Goal: Information Seeking & Learning: Compare options

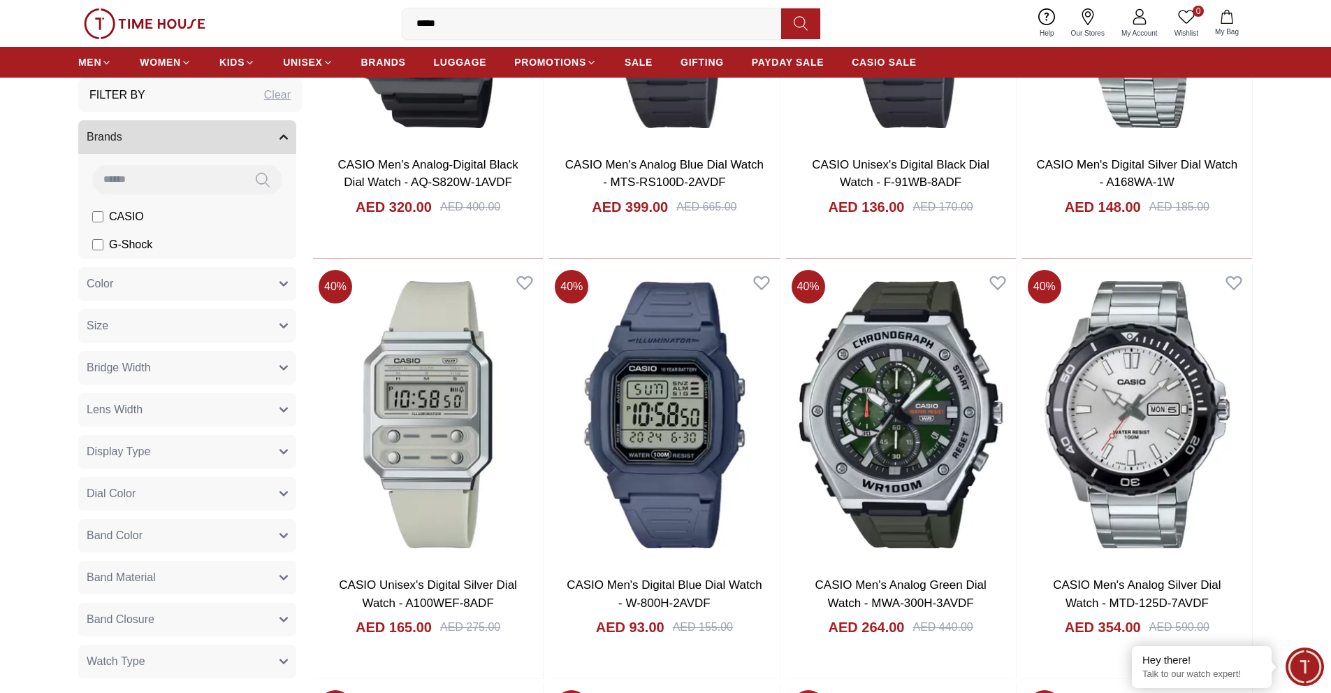
scroll to position [780, 0]
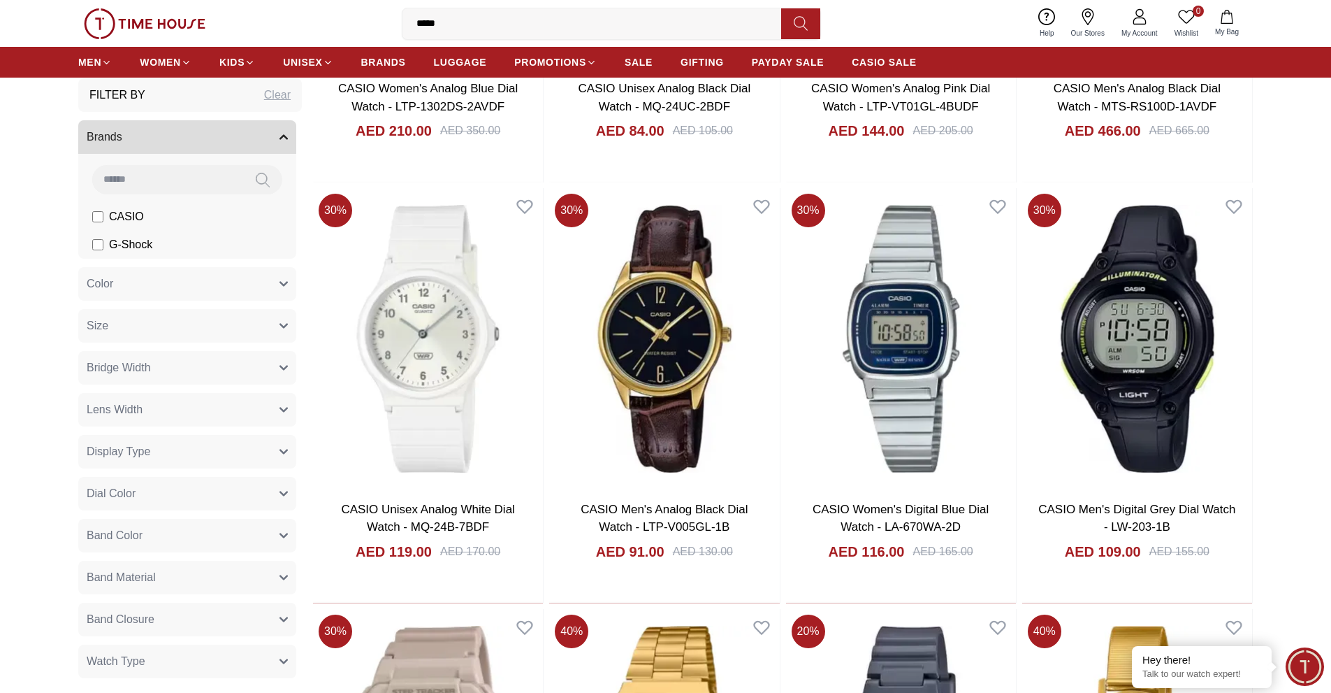
scroll to position [2961, 0]
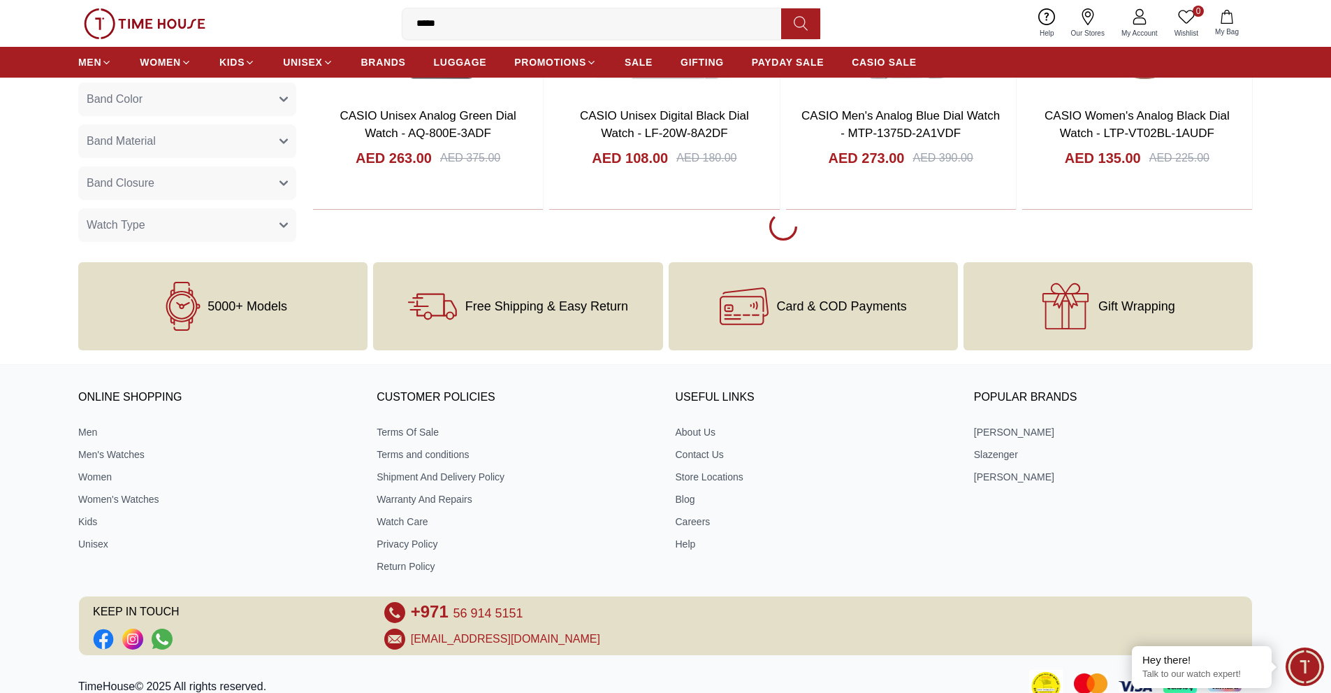
scroll to position [4193, 0]
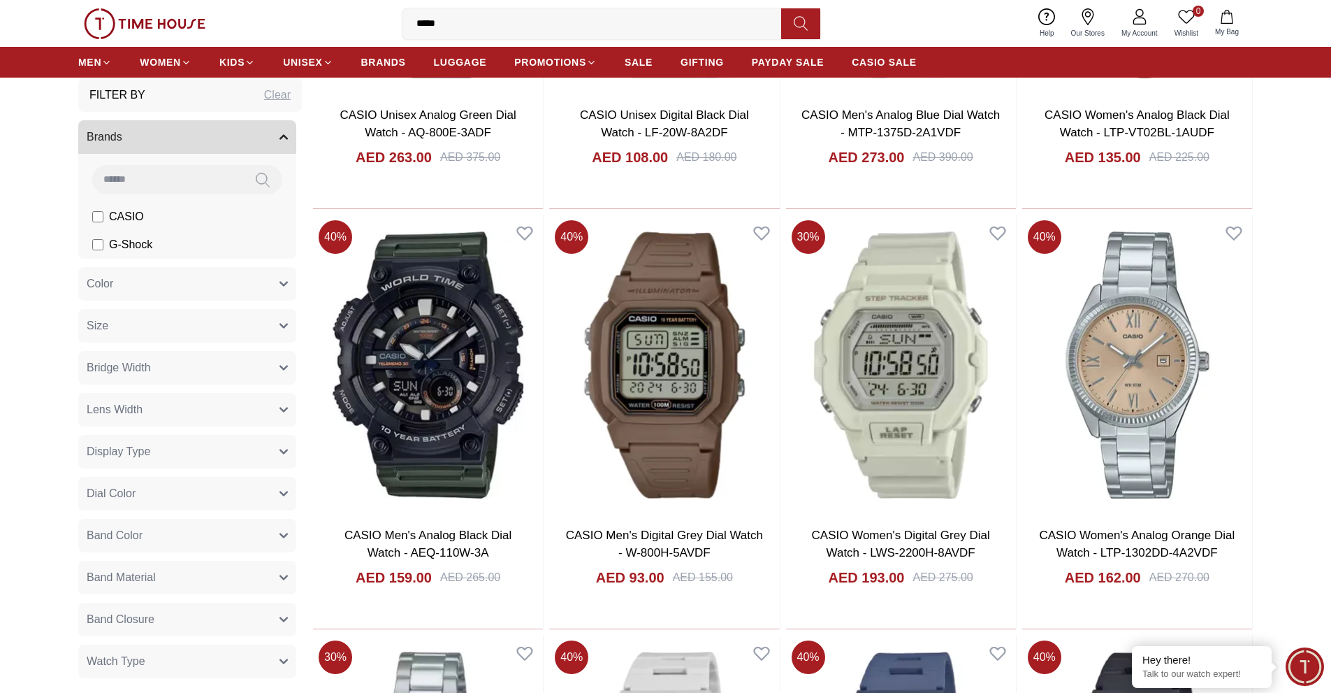
click at [612, 27] on input "*****" at bounding box center [598, 24] width 390 height 28
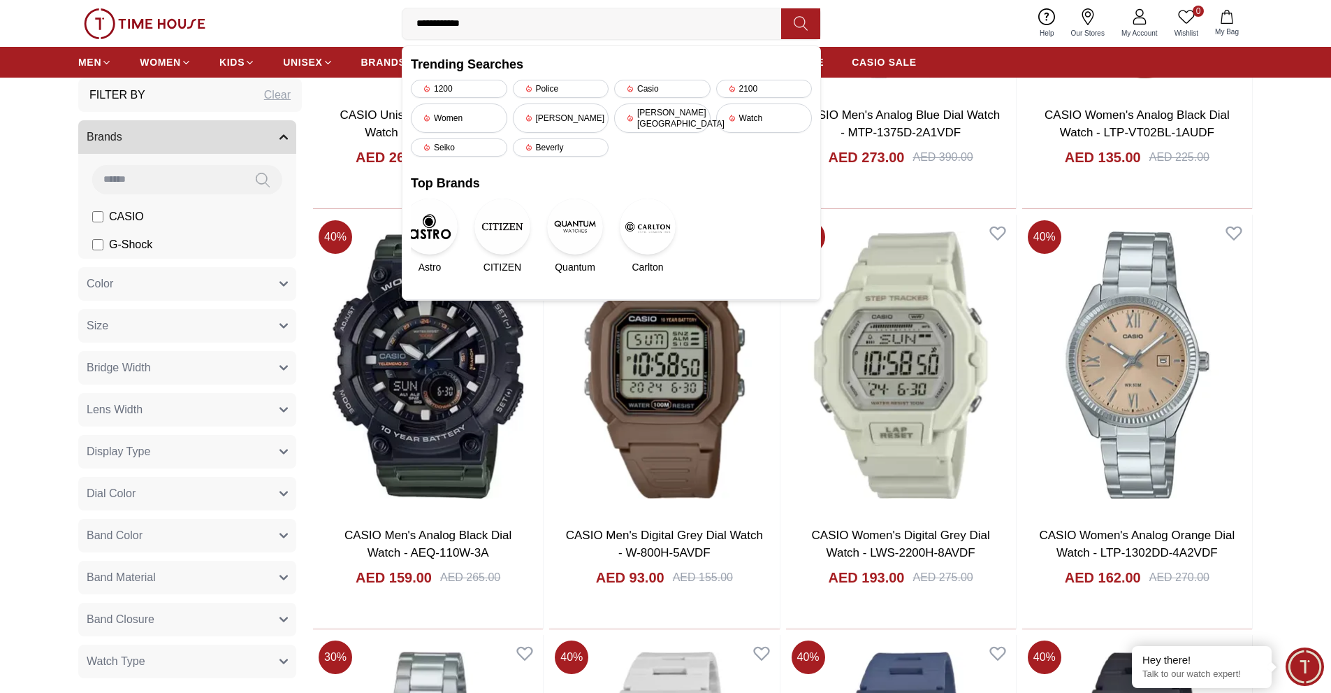
type input "**********"
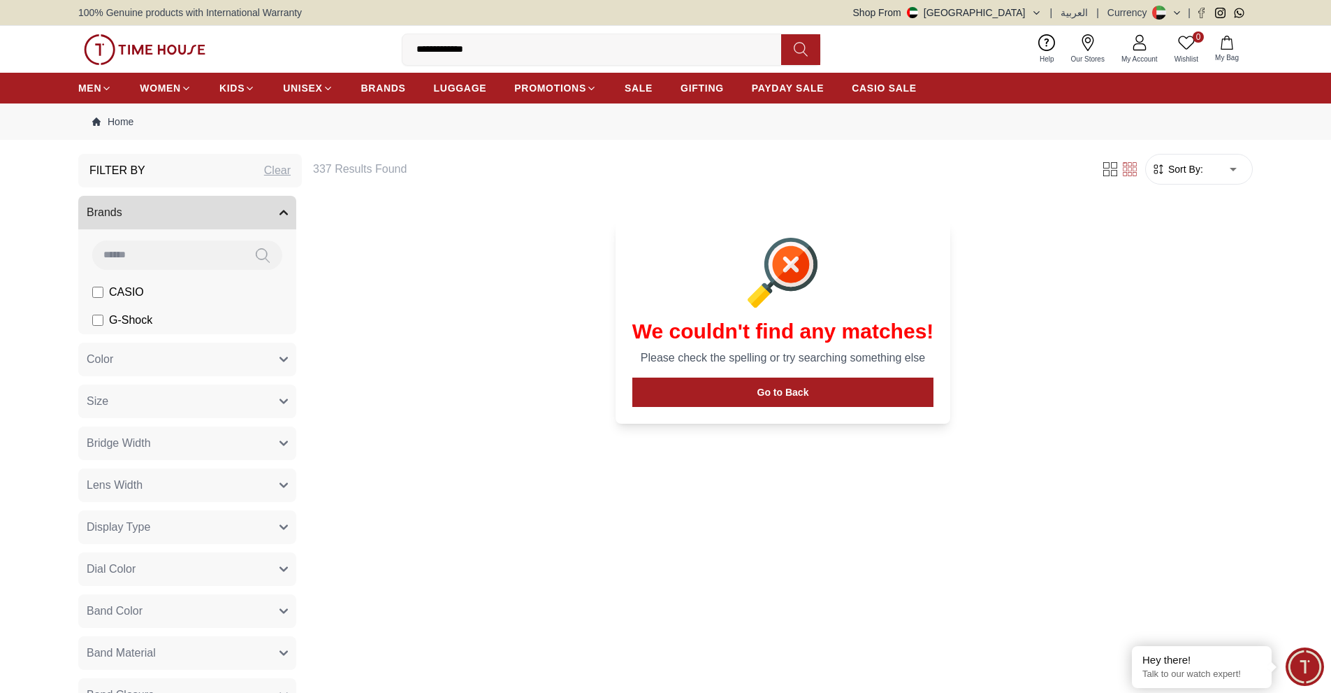
click at [363, 173] on h6 "337 Results Found" at bounding box center [698, 169] width 771 height 17
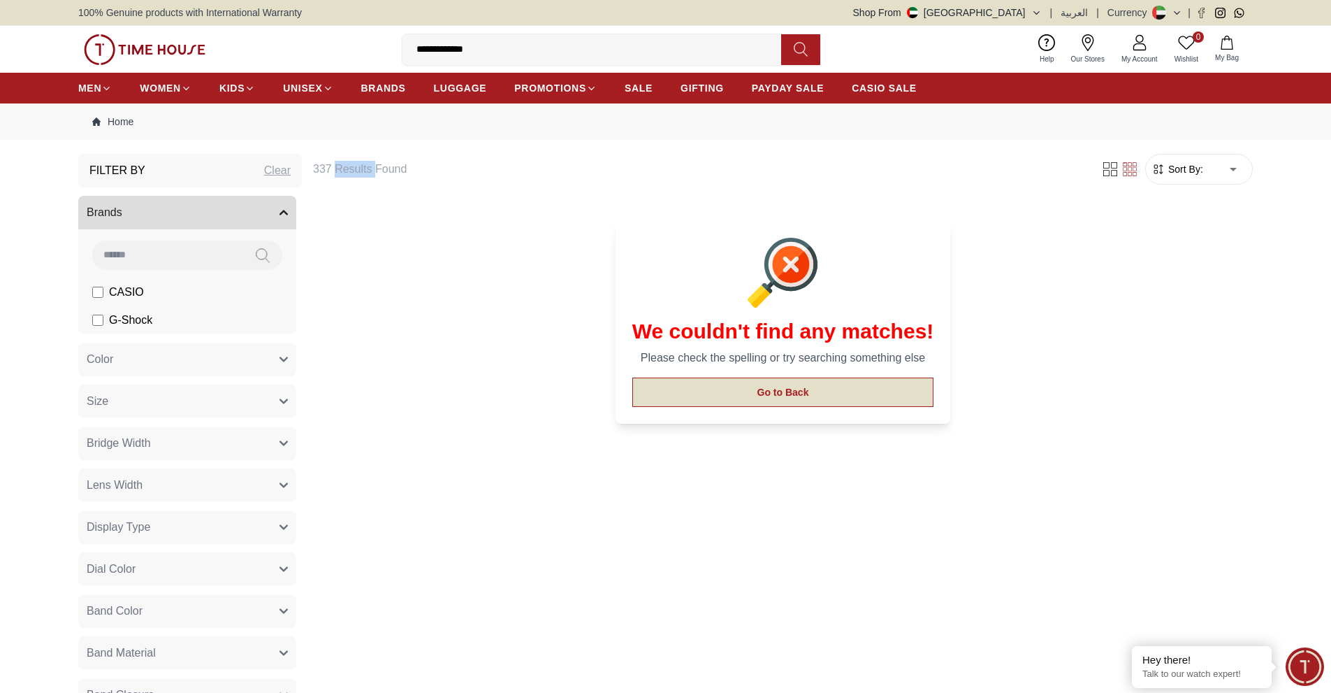
click at [660, 400] on button "Go to Back" at bounding box center [783, 391] width 302 height 29
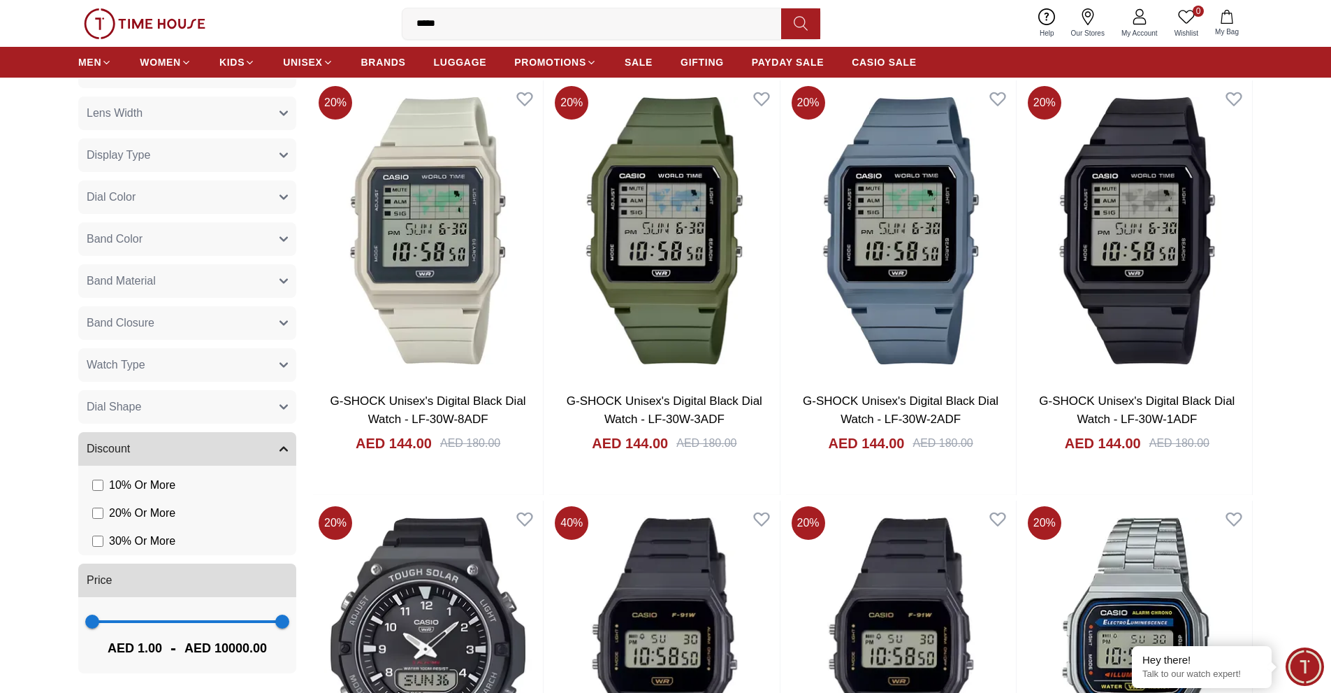
scroll to position [126, 0]
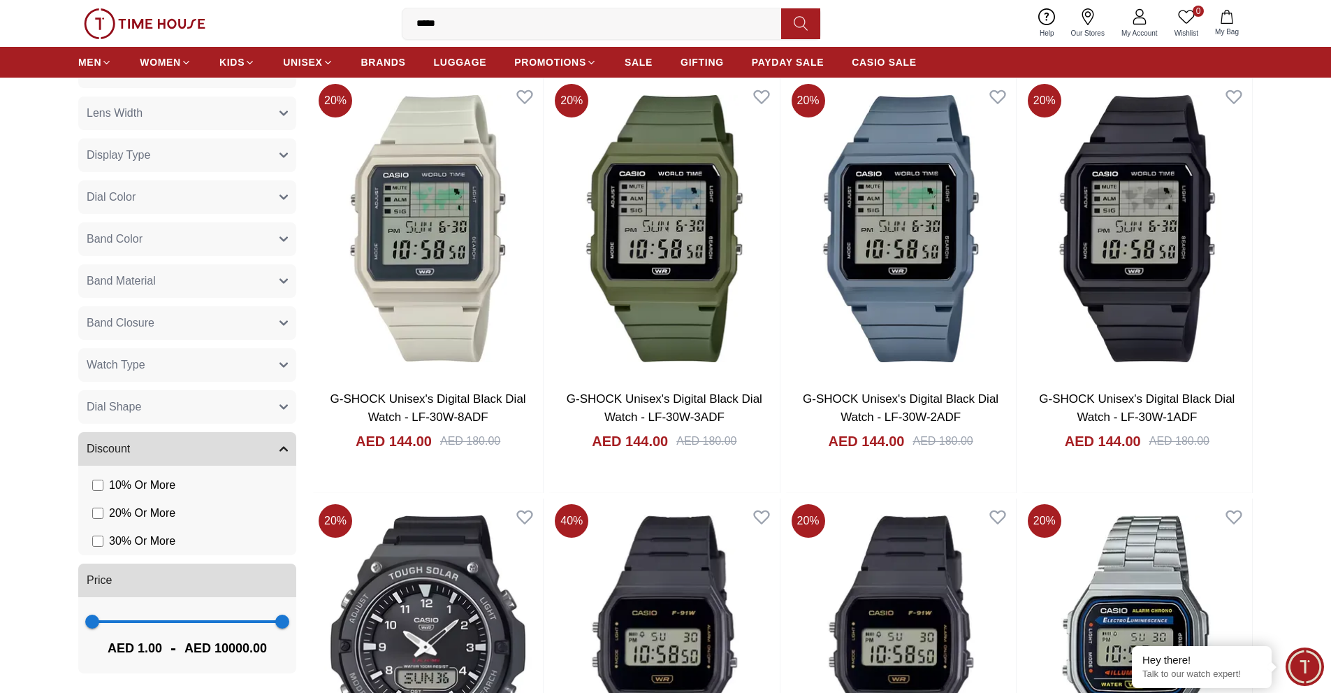
click at [261, 361] on button "Watch Type" at bounding box center [187, 365] width 218 height 34
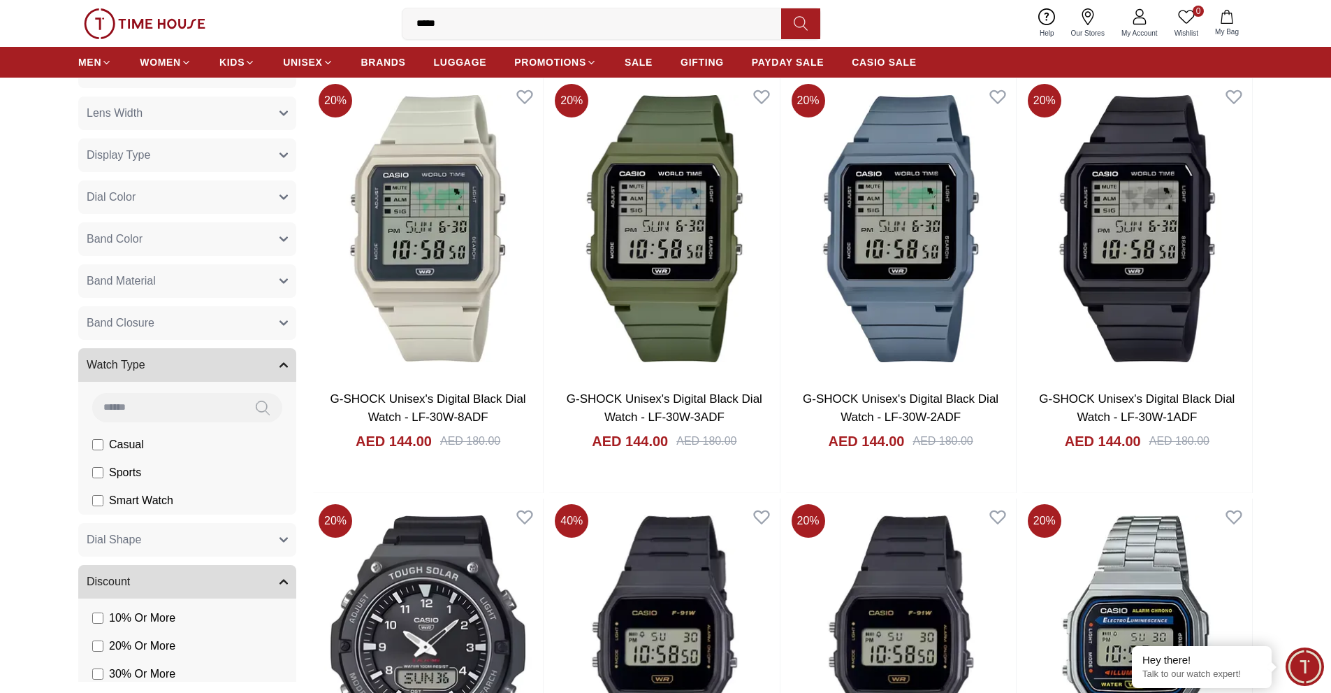
click at [261, 361] on button "Watch Type" at bounding box center [187, 365] width 218 height 34
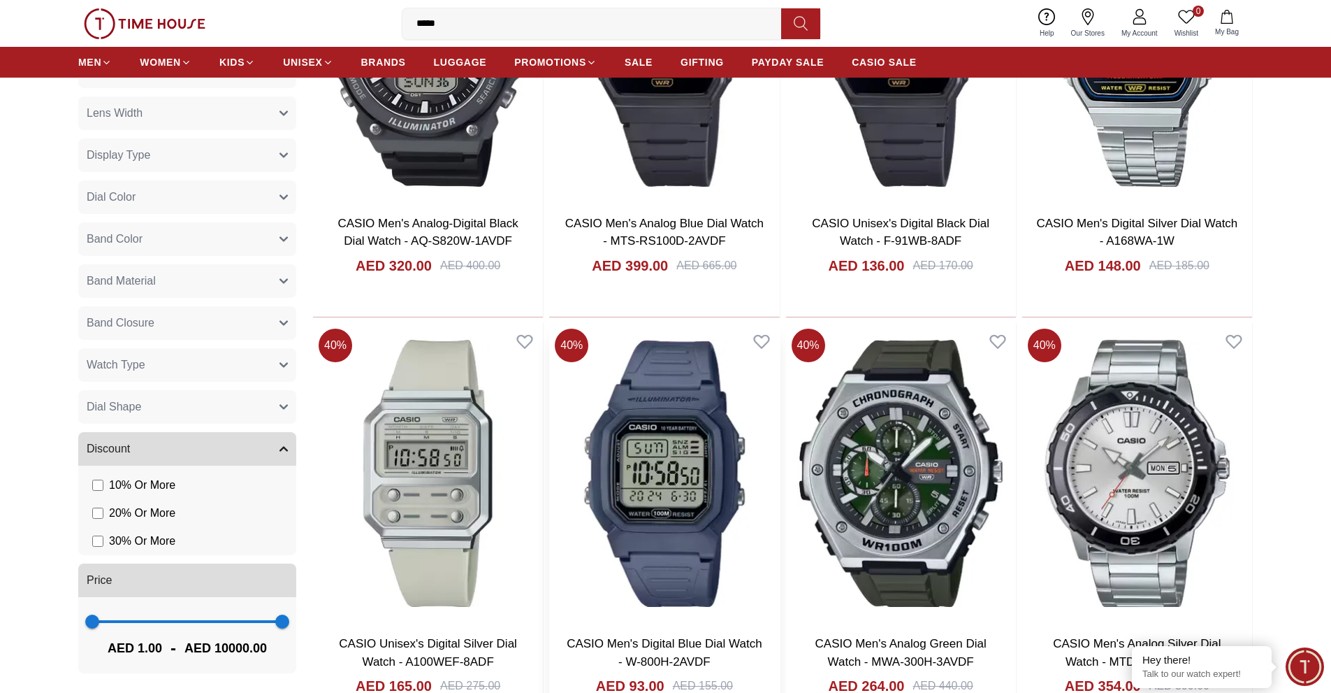
scroll to position [677, 0]
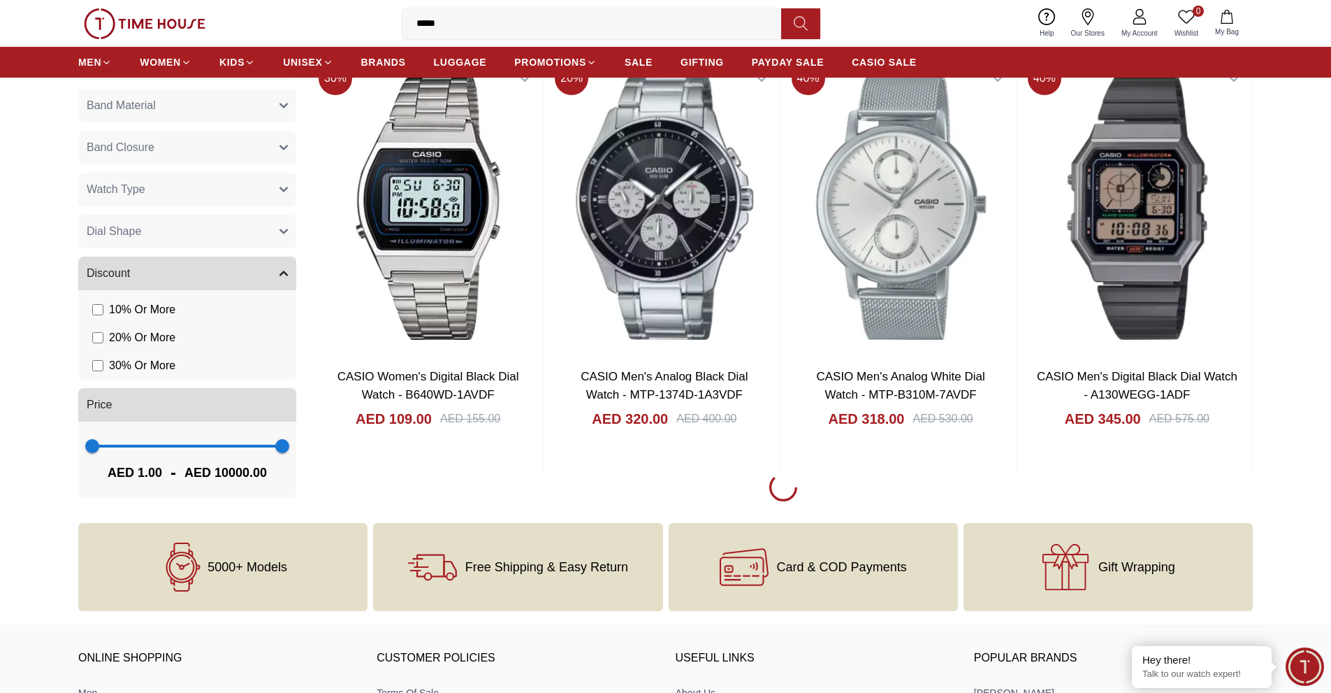
scroll to position [2090, 0]
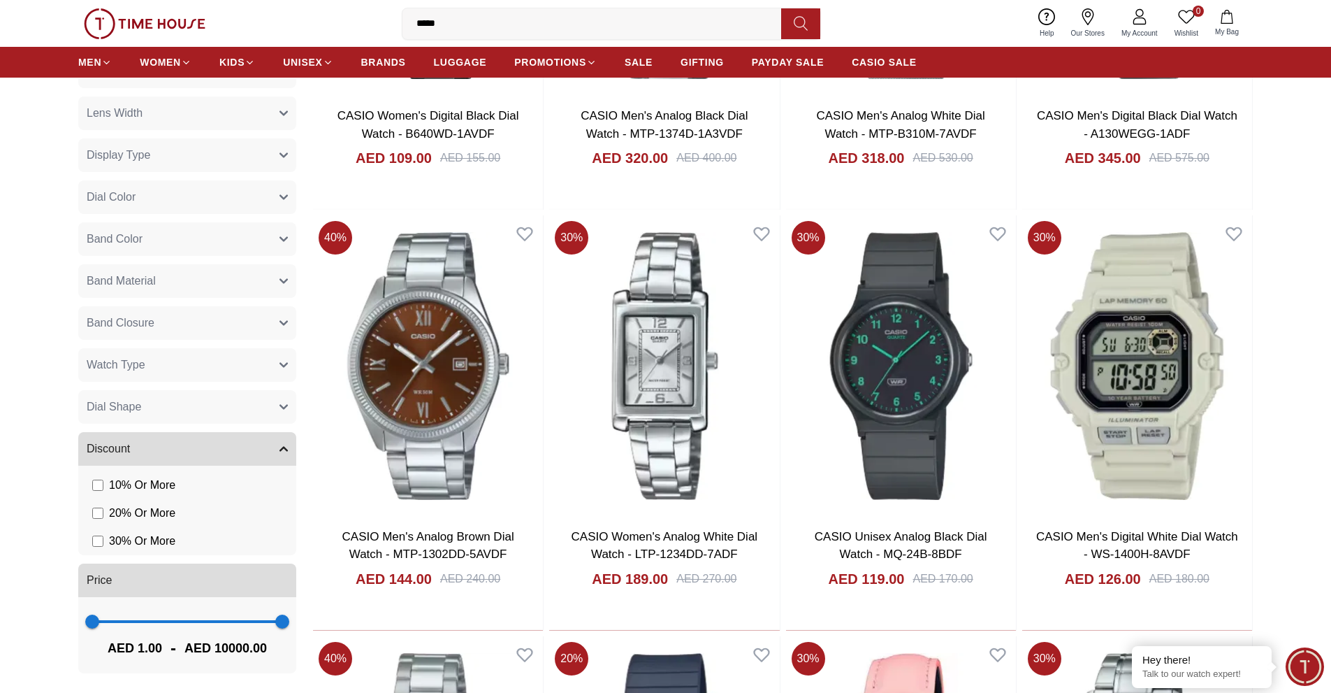
drag, startPoint x: 208, startPoint y: 193, endPoint x: 236, endPoint y: 144, distance: 56.3
click at [236, 144] on div "Brands CASIO G-Shock Color Black Green Blue Red Dark Blue Silver Silver / Black…" at bounding box center [190, 253] width 224 height 858
click at [236, 144] on button "Display Type" at bounding box center [187, 155] width 218 height 34
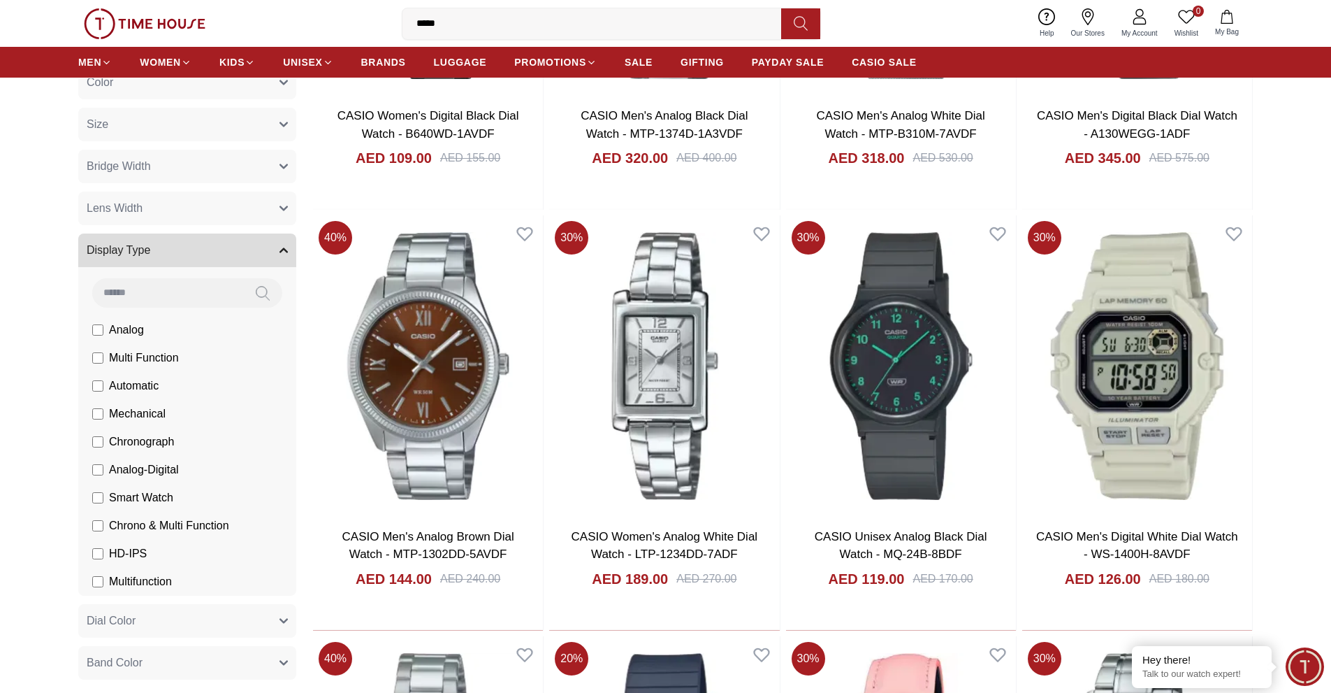
scroll to position [196, 0]
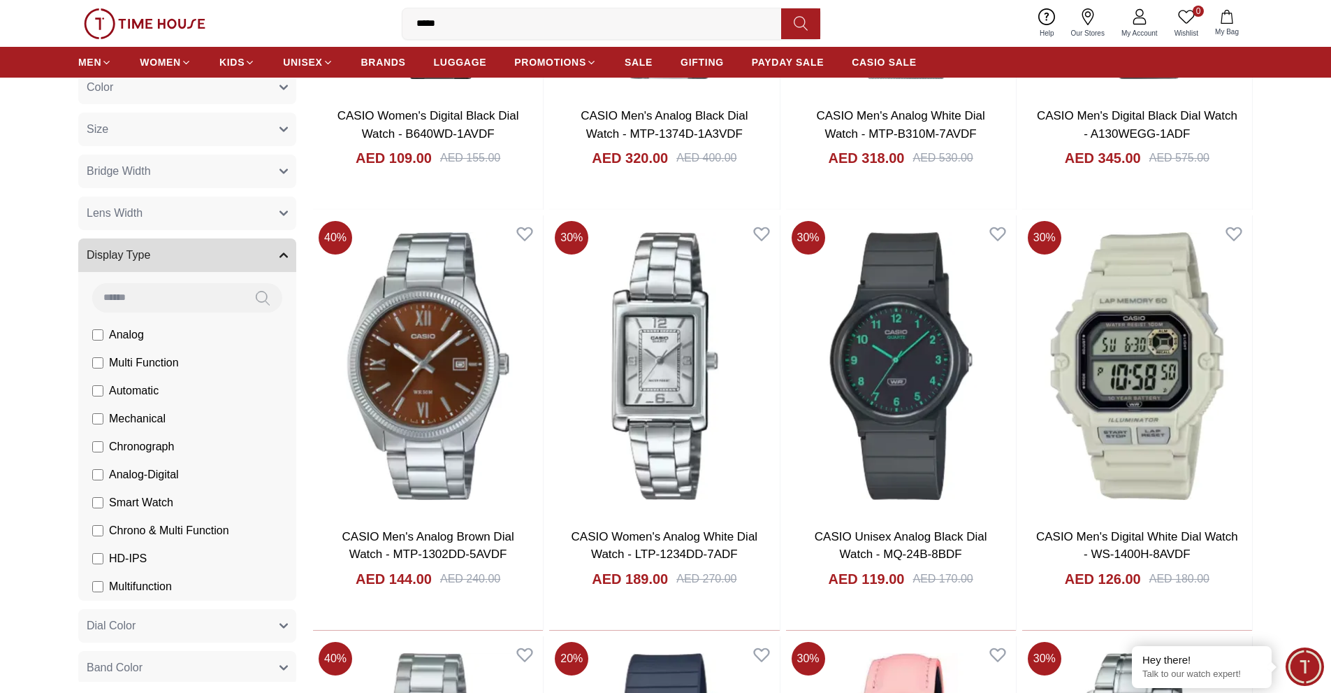
click at [214, 256] on button "Display Type" at bounding box center [187, 255] width 218 height 34
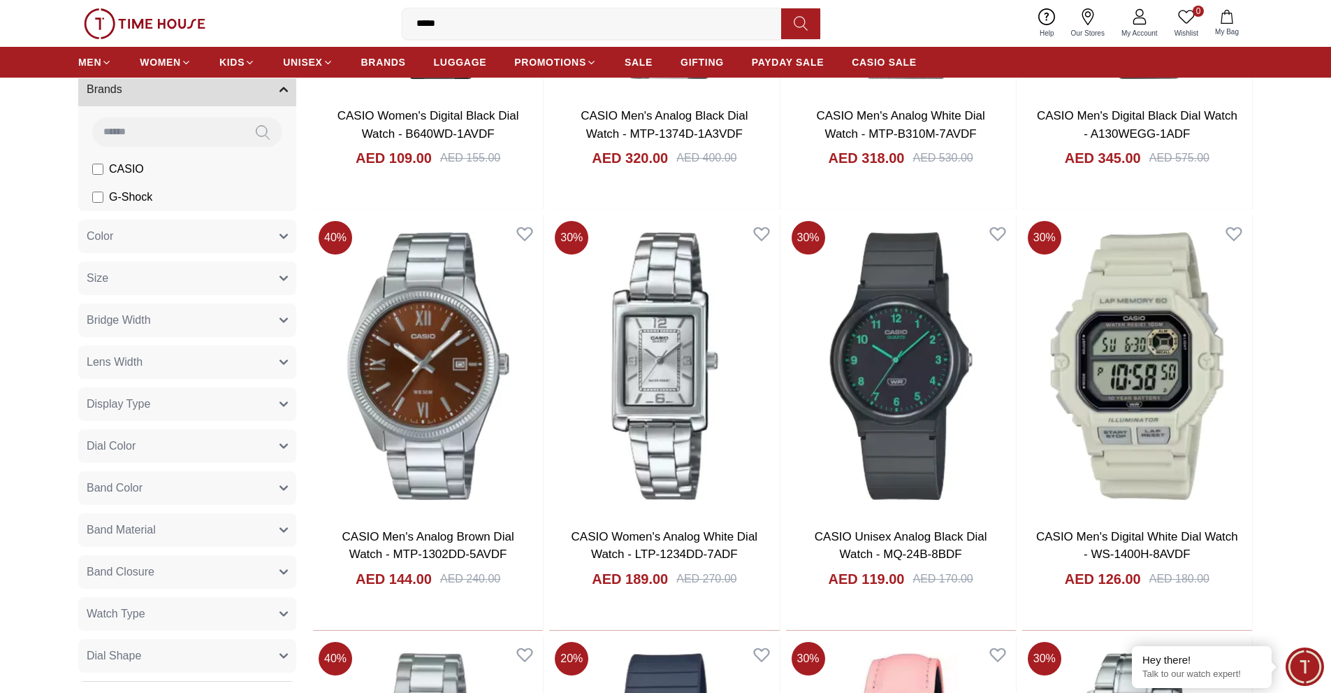
scroll to position [38, 0]
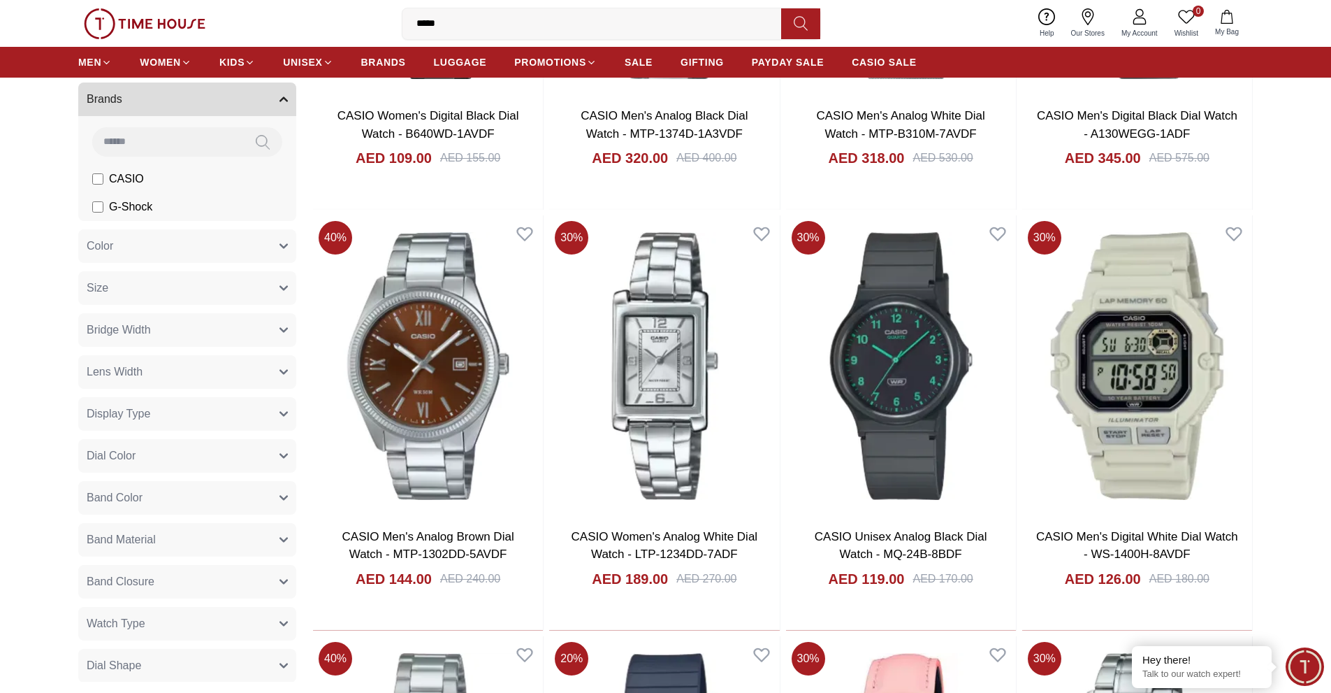
click at [214, 256] on button "Color" at bounding box center [187, 246] width 218 height 34
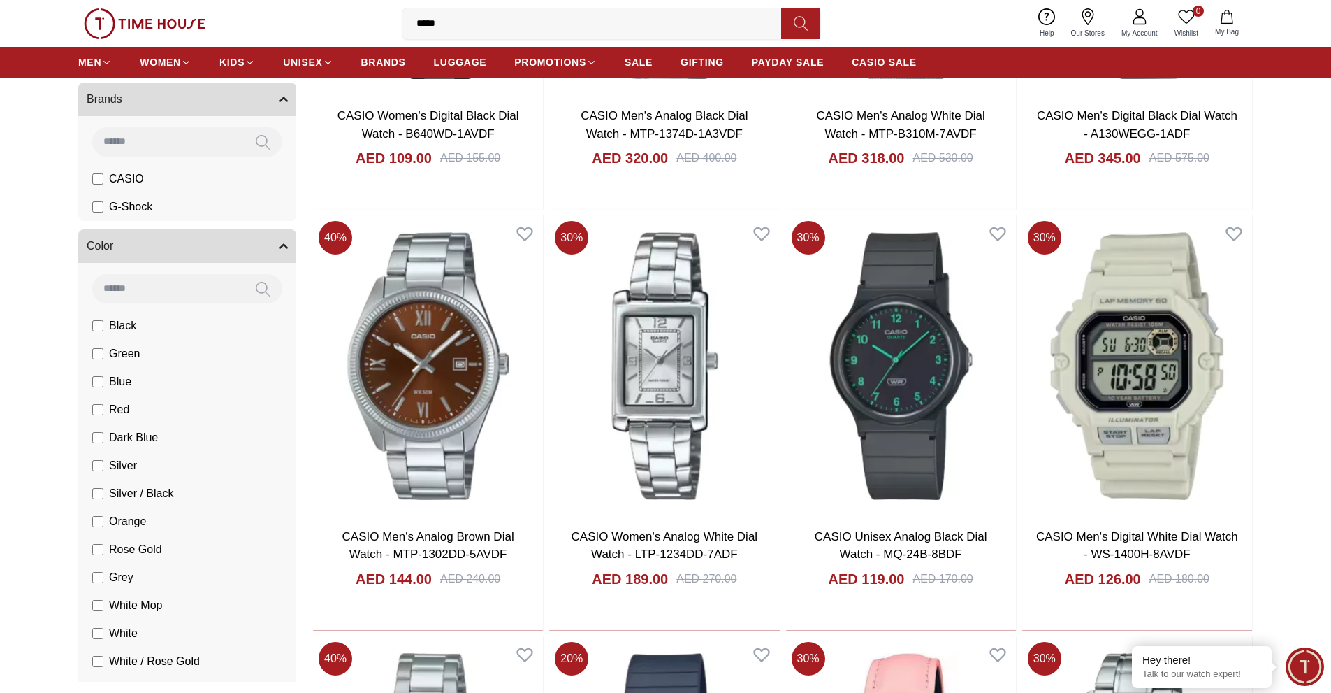
click at [214, 256] on button "Color" at bounding box center [187, 246] width 218 height 34
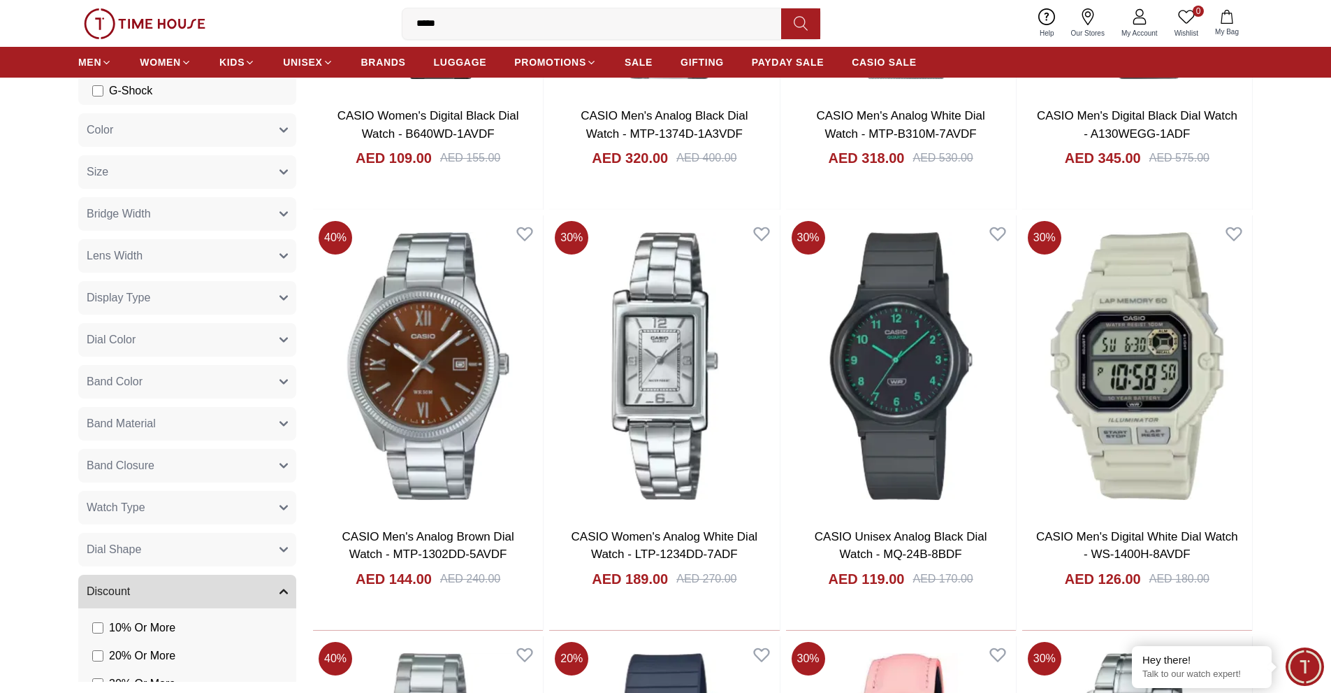
scroll to position [156, 0]
click at [250, 502] on button "Watch Type" at bounding box center [187, 506] width 218 height 34
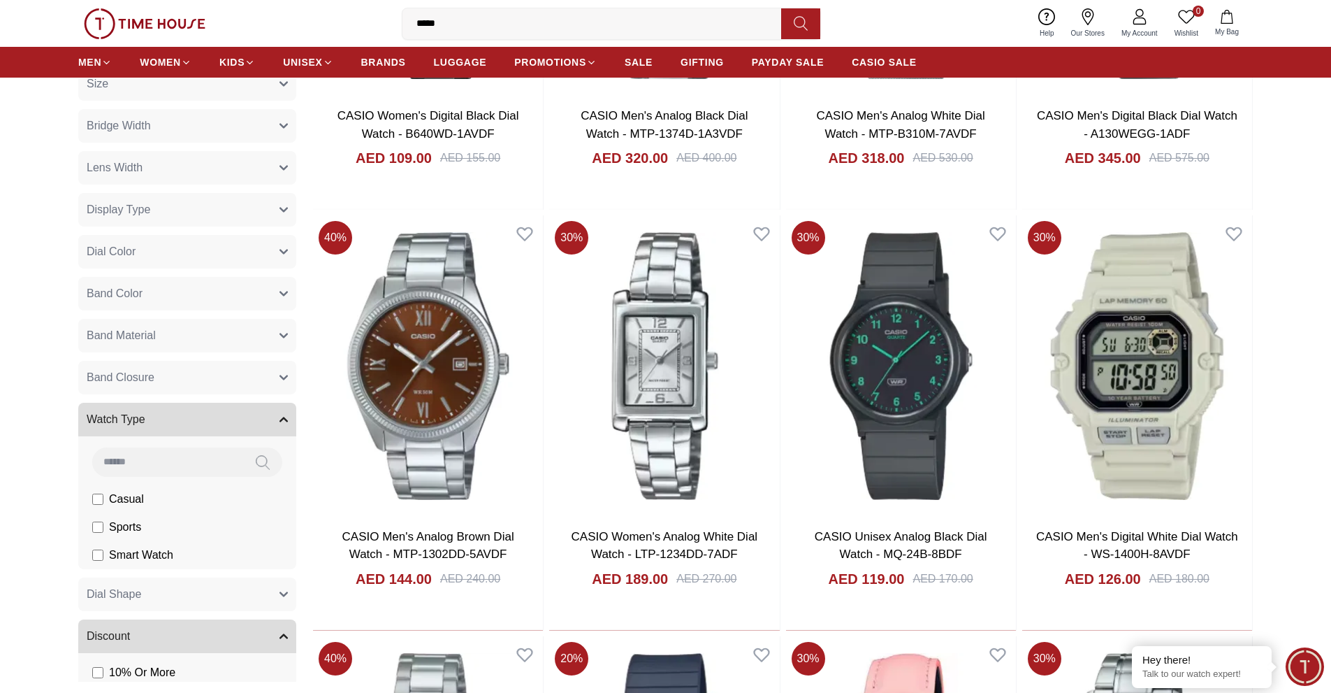
scroll to position [262, 0]
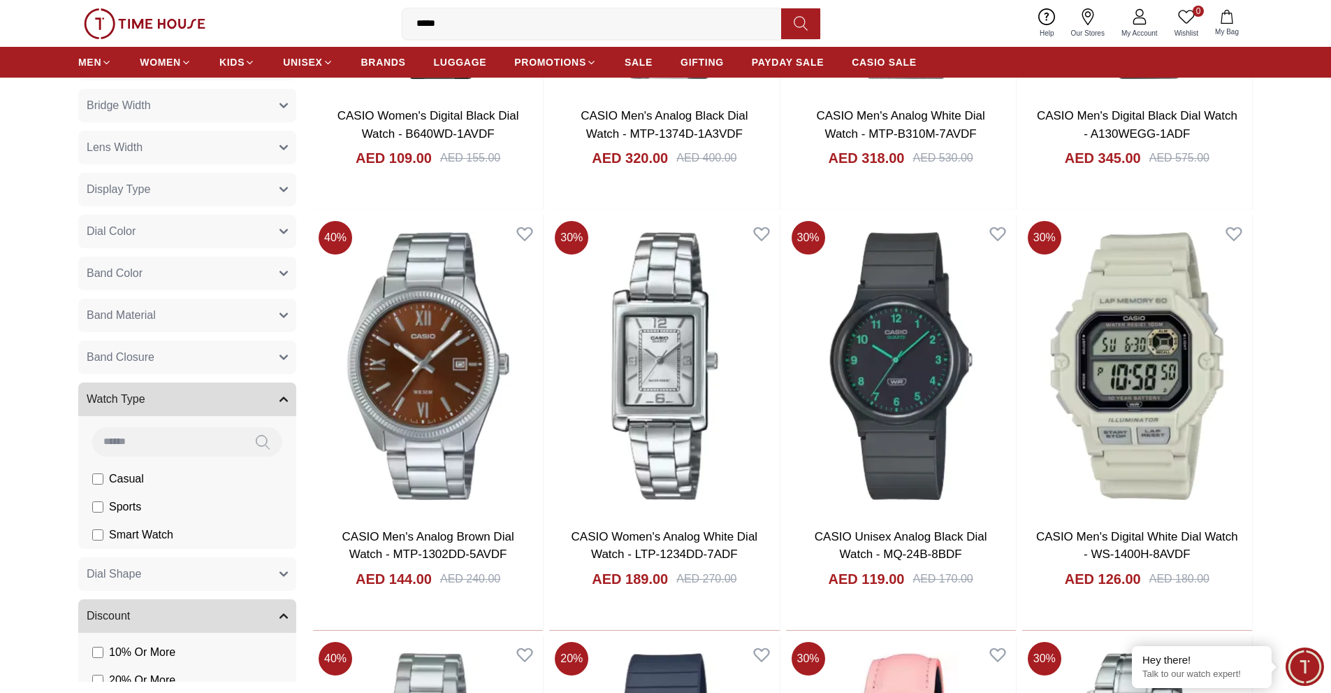
click at [245, 392] on button "Watch Type" at bounding box center [187, 399] width 218 height 34
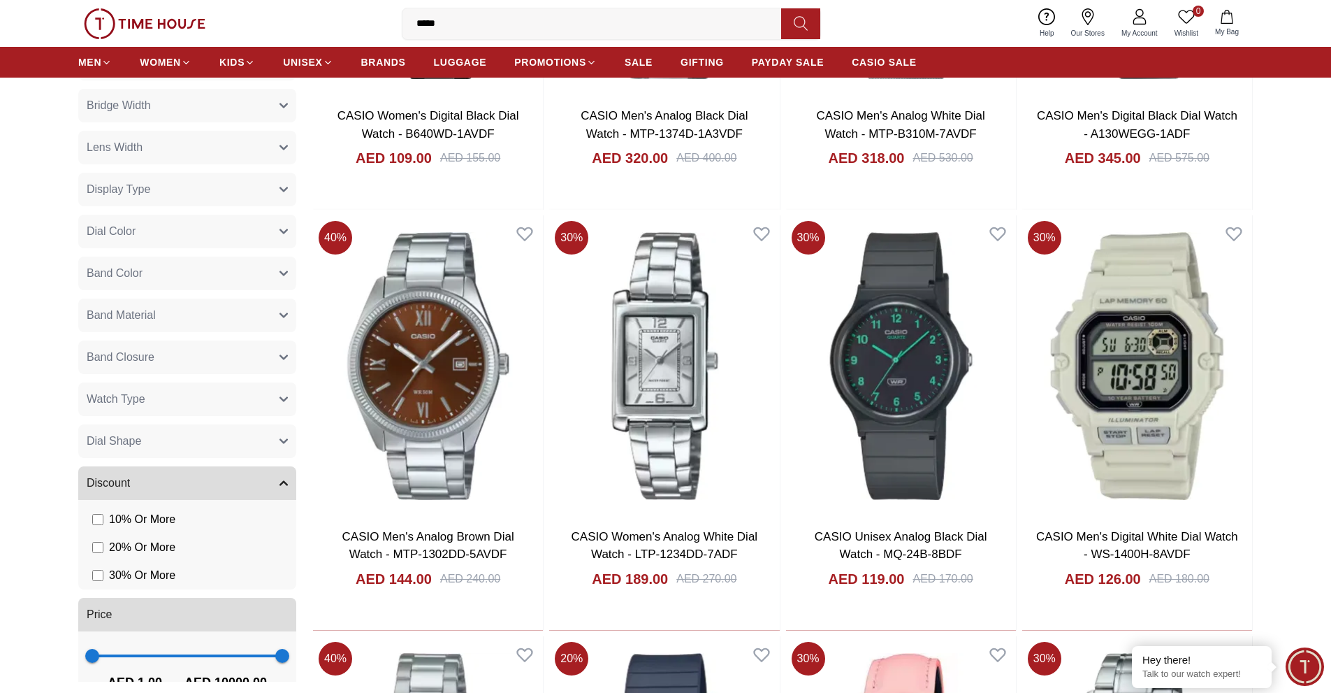
scroll to position [296, 0]
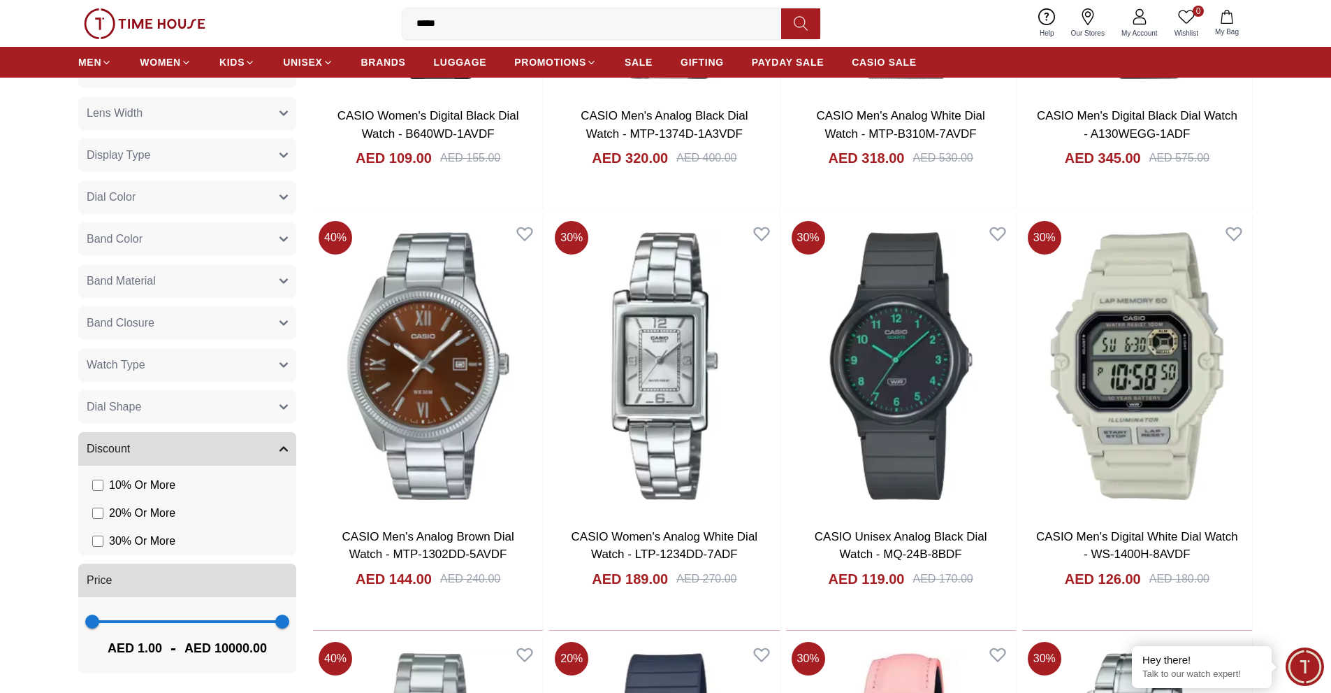
click at [240, 328] on button "Band Closure" at bounding box center [187, 323] width 218 height 34
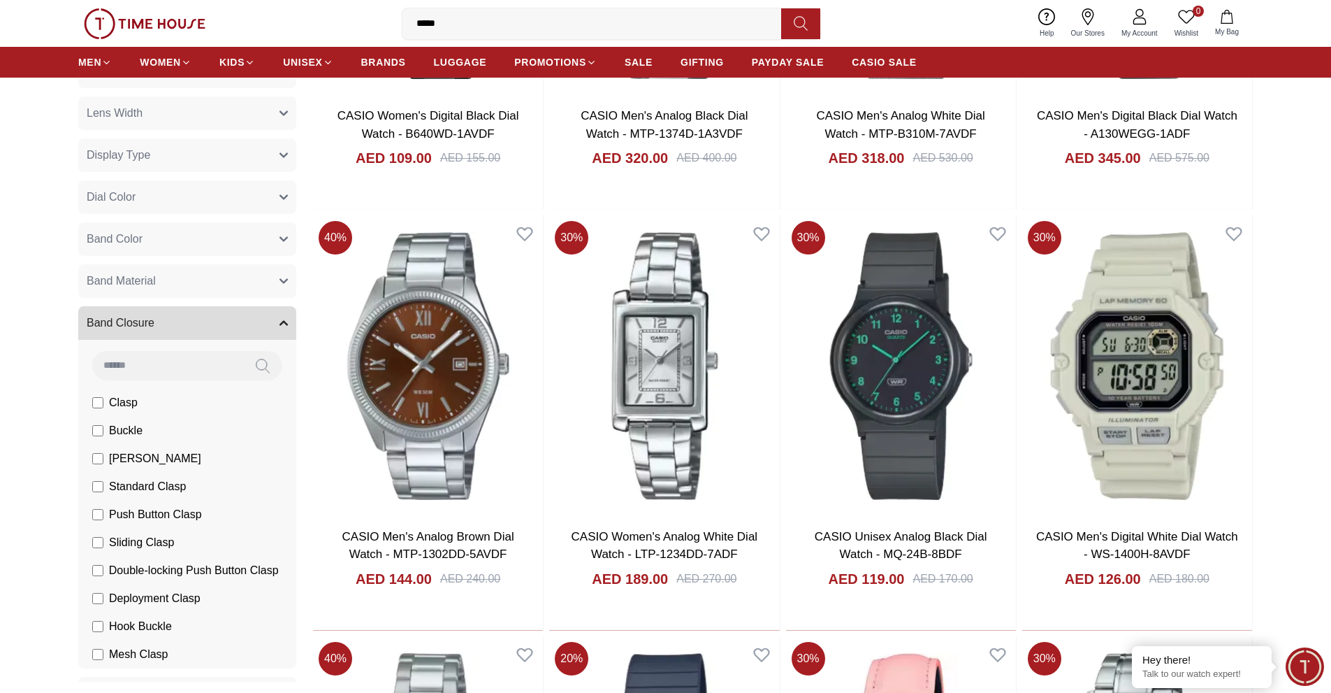
click at [240, 328] on button "Band Closure" at bounding box center [187, 323] width 218 height 34
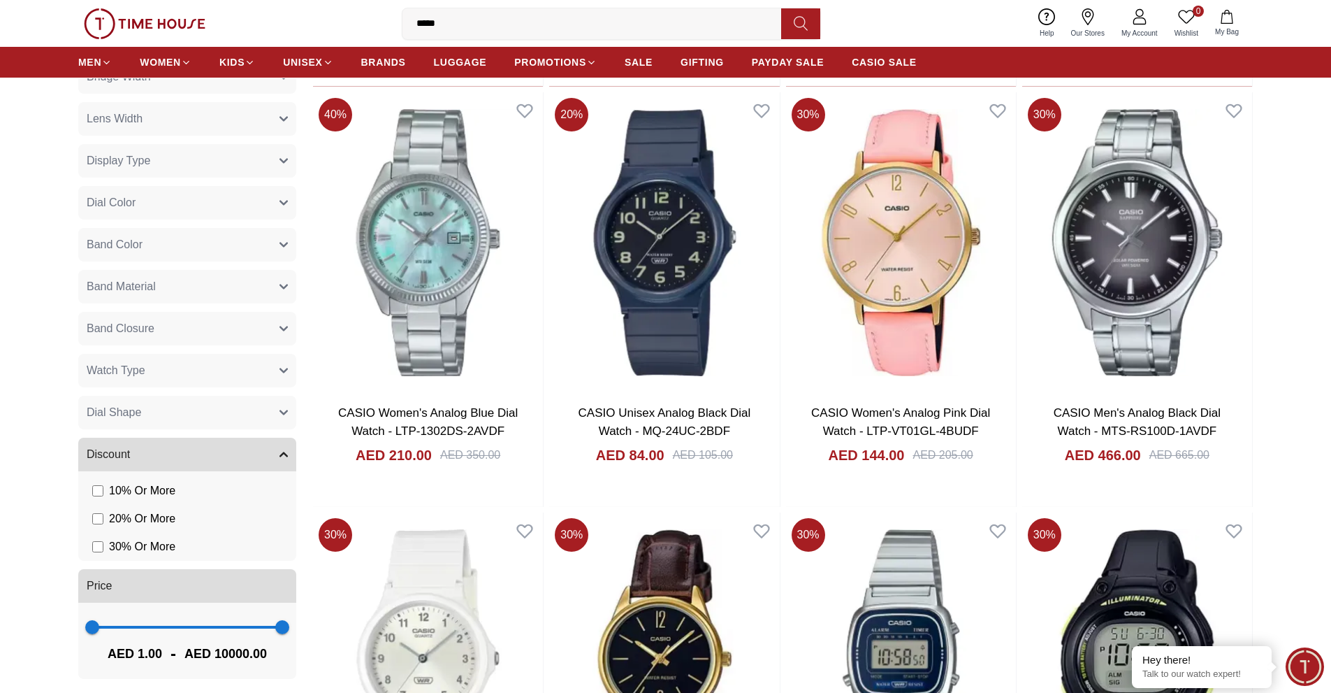
scroll to position [289, 0]
type input "***"
drag, startPoint x: 273, startPoint y: 625, endPoint x: 96, endPoint y: 595, distance: 179.4
click at [96, 622] on span "234" at bounding box center [96, 629] width 14 height 14
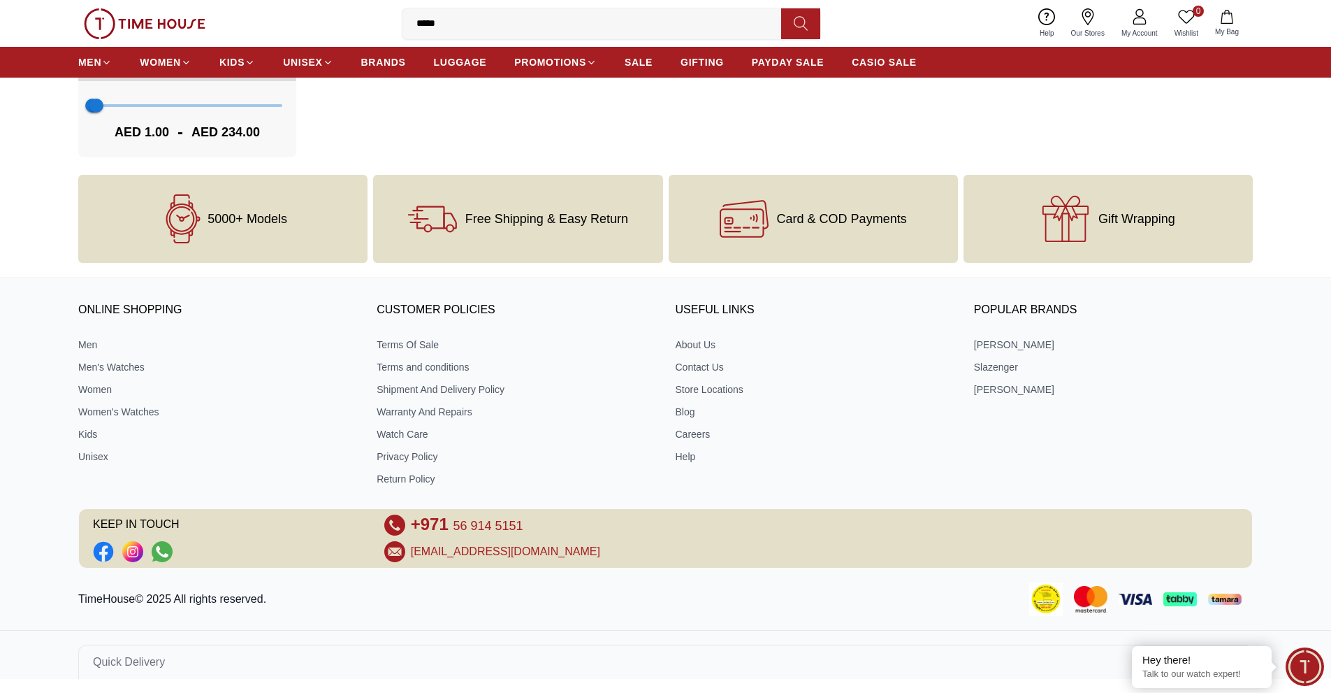
scroll to position [599, 0]
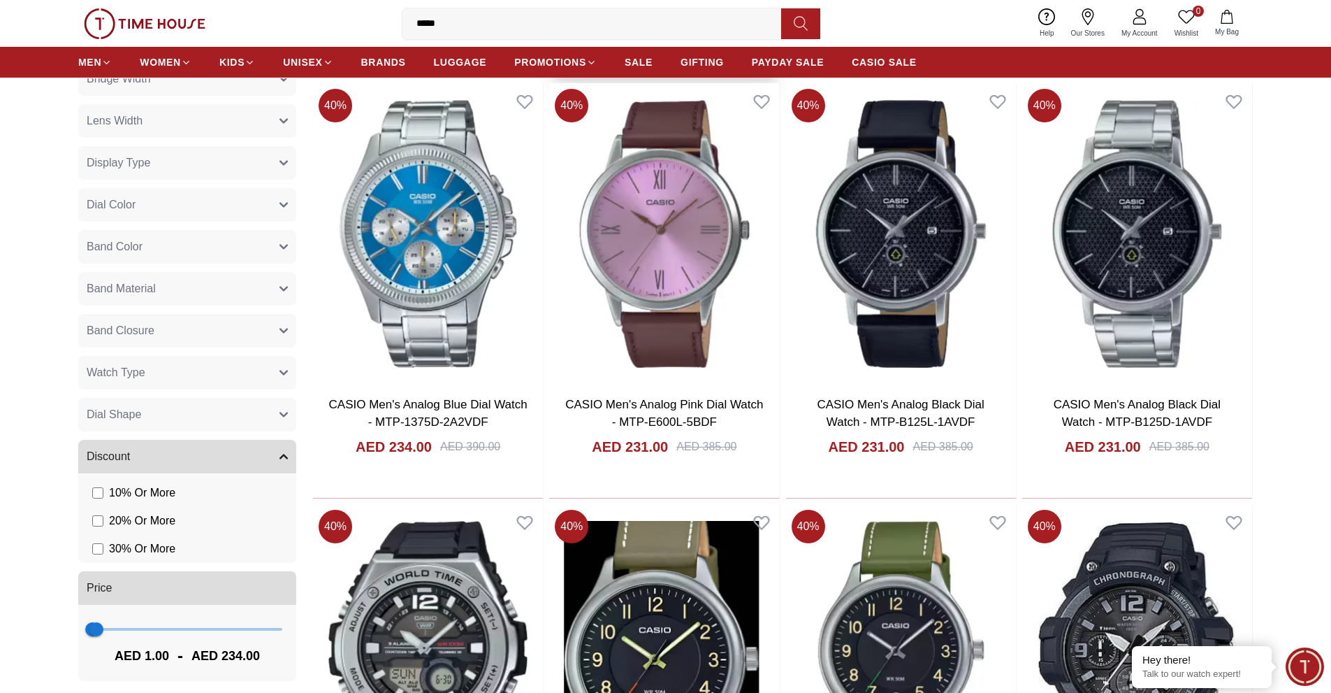
scroll to position [543, 0]
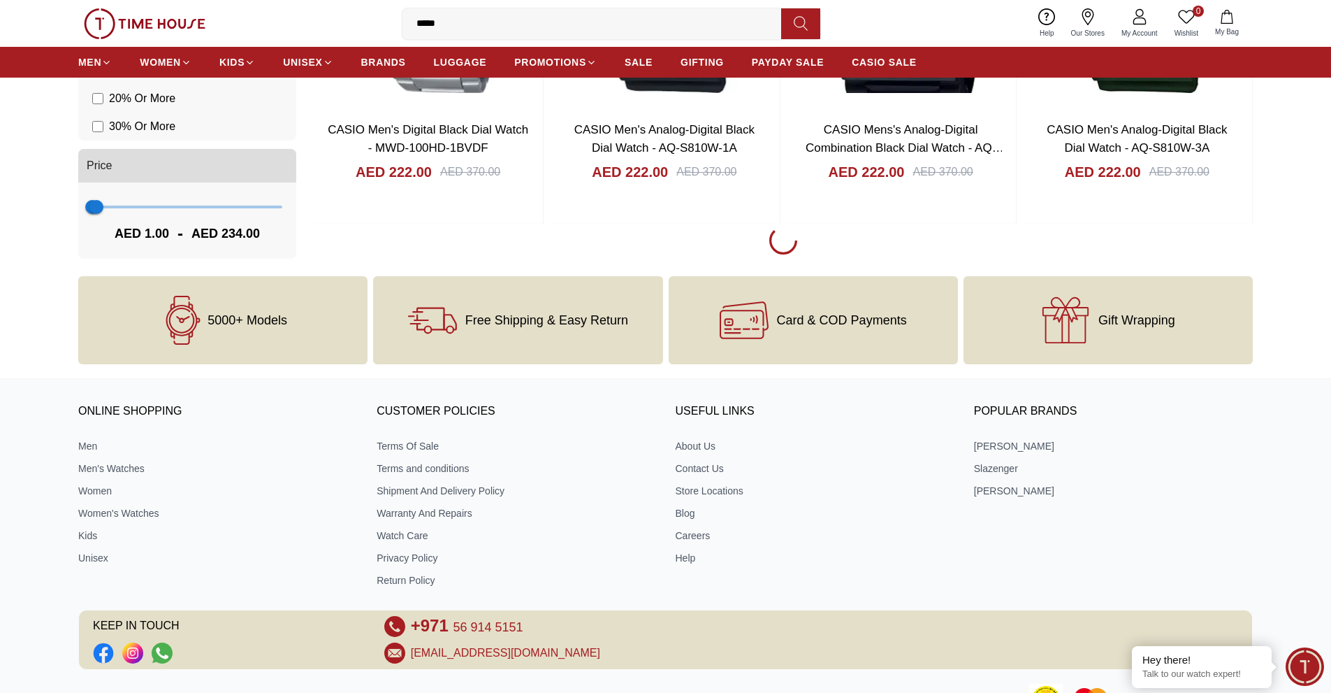
scroll to position [2007, 0]
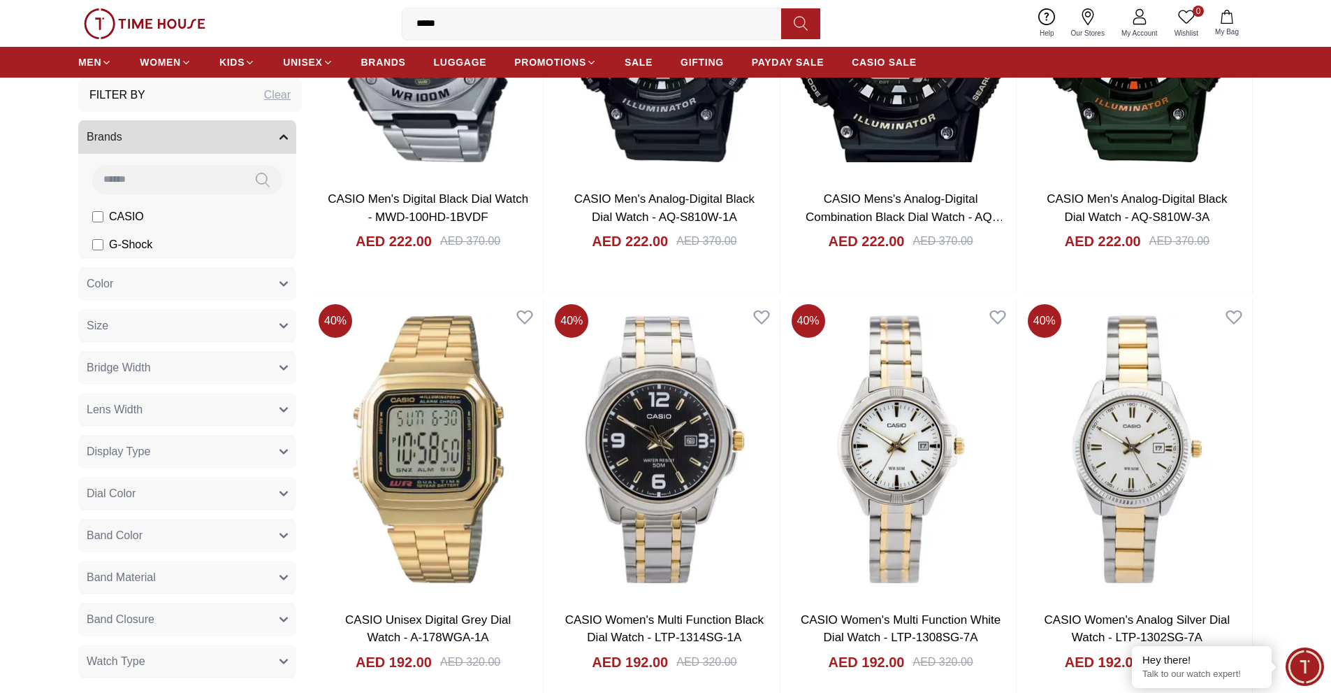
click at [181, 360] on button "Bridge Width" at bounding box center [187, 368] width 218 height 34
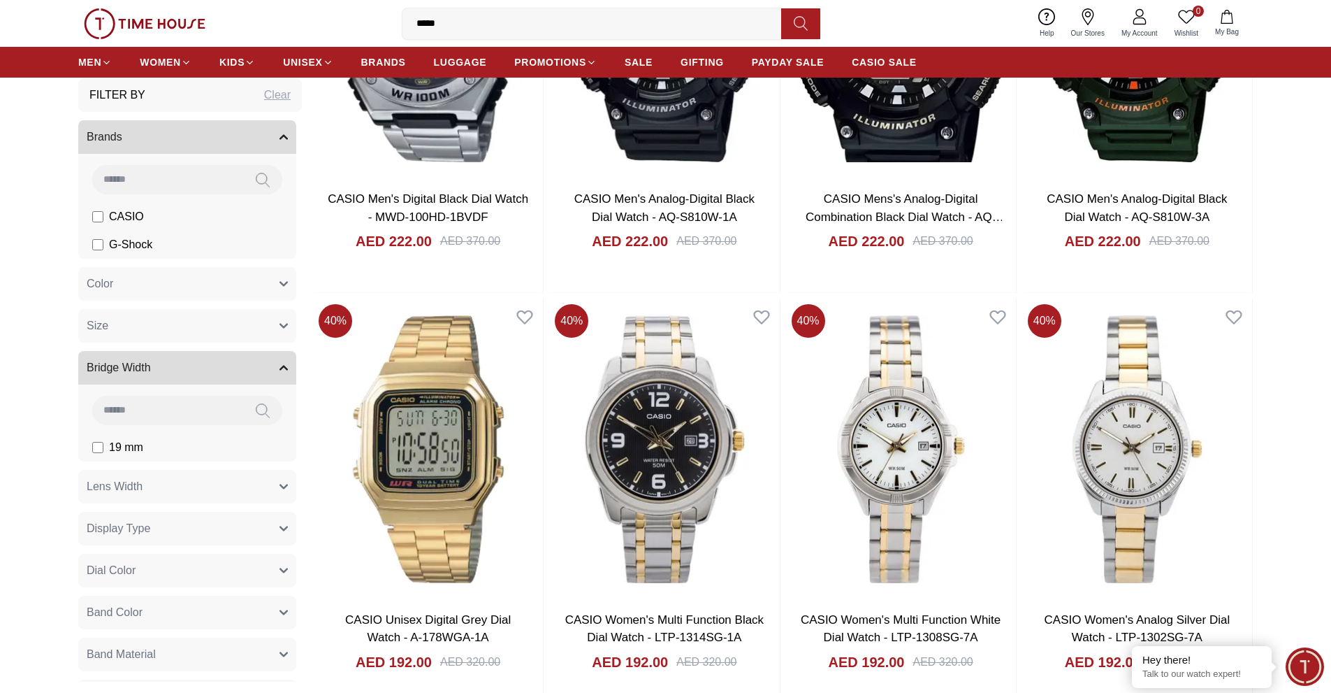
click at [181, 360] on button "Bridge Width" at bounding box center [187, 368] width 218 height 34
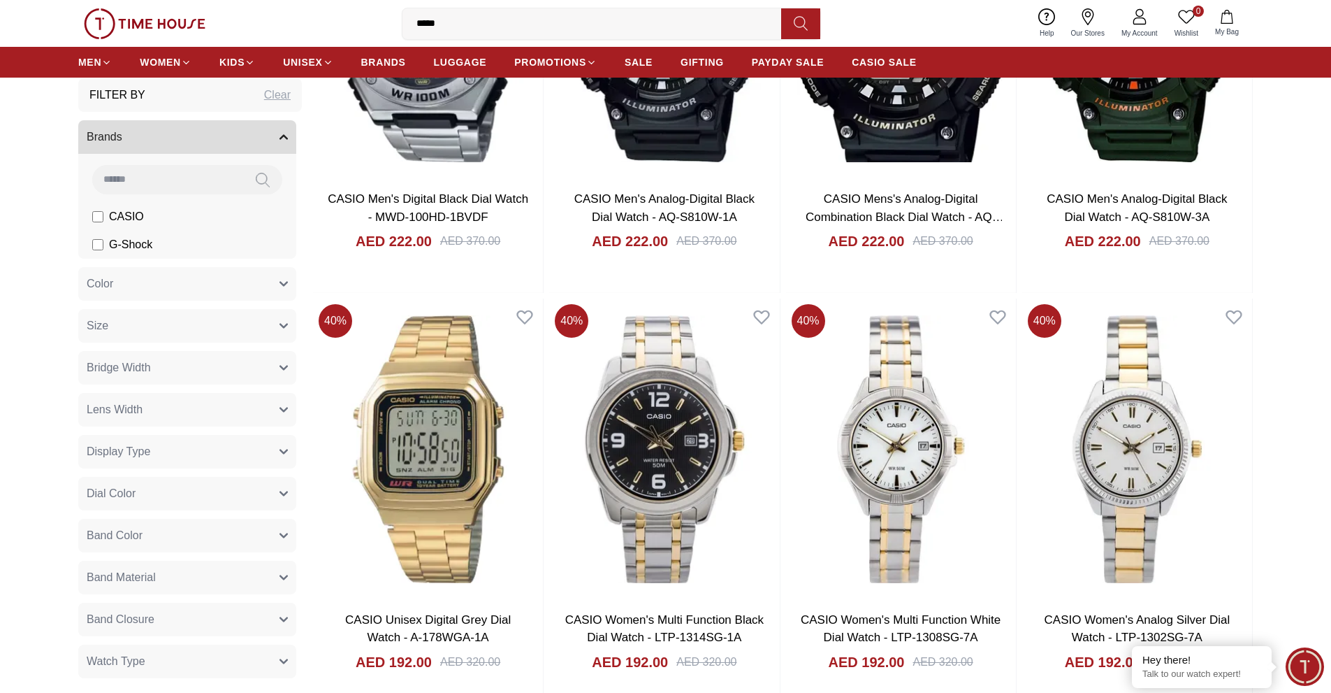
click at [175, 410] on button "Lens Width" at bounding box center [187, 410] width 218 height 34
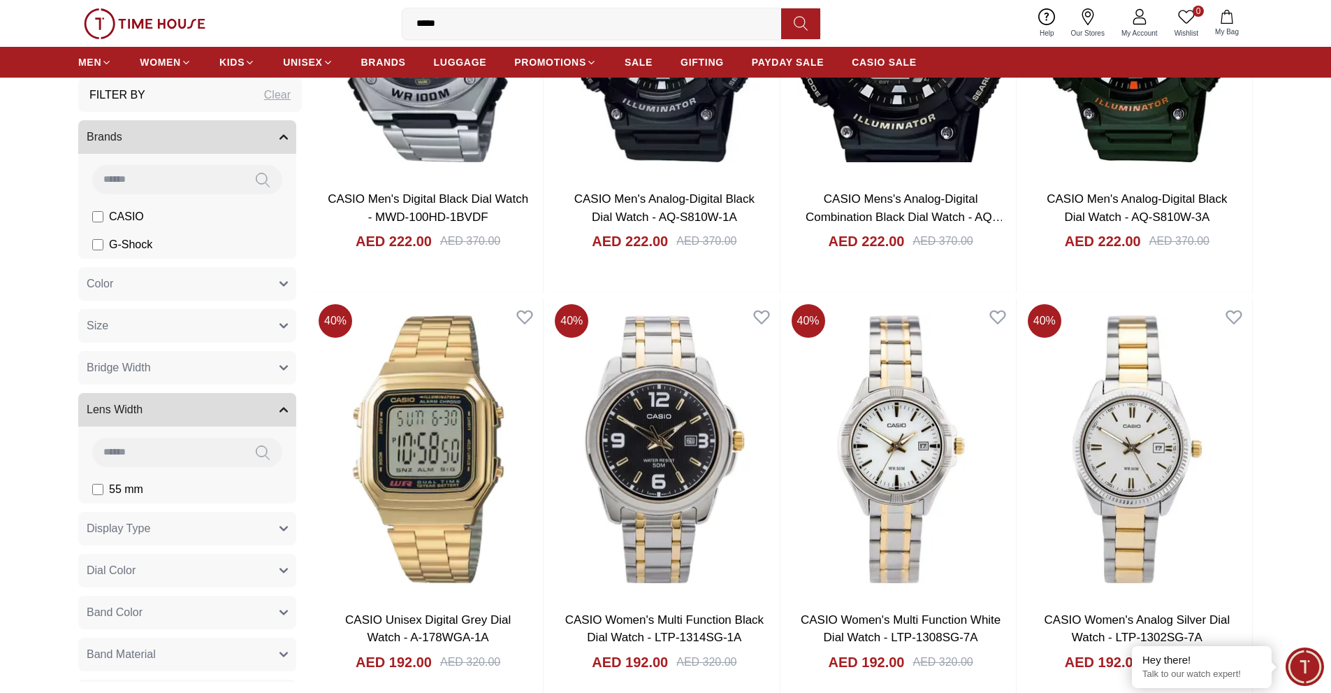
click at [175, 410] on button "Lens Width" at bounding box center [187, 410] width 218 height 34
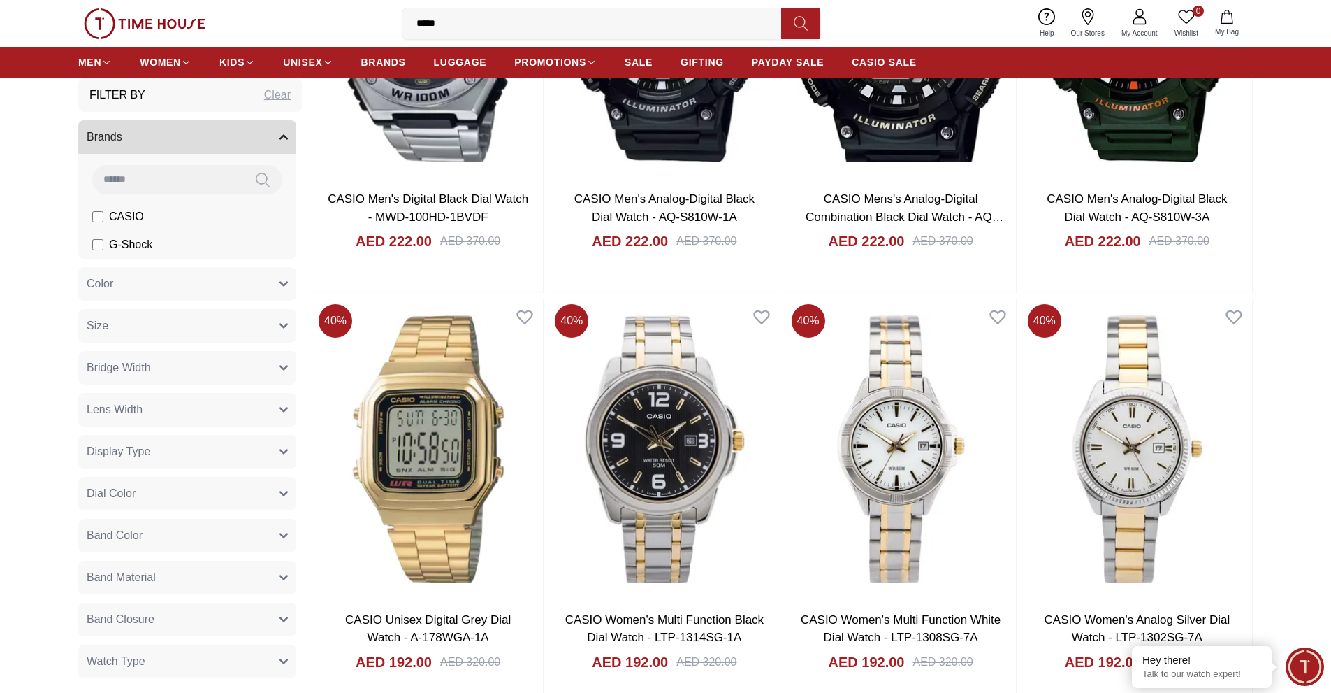
click at [173, 468] on button "Display Type" at bounding box center [187, 452] width 218 height 34
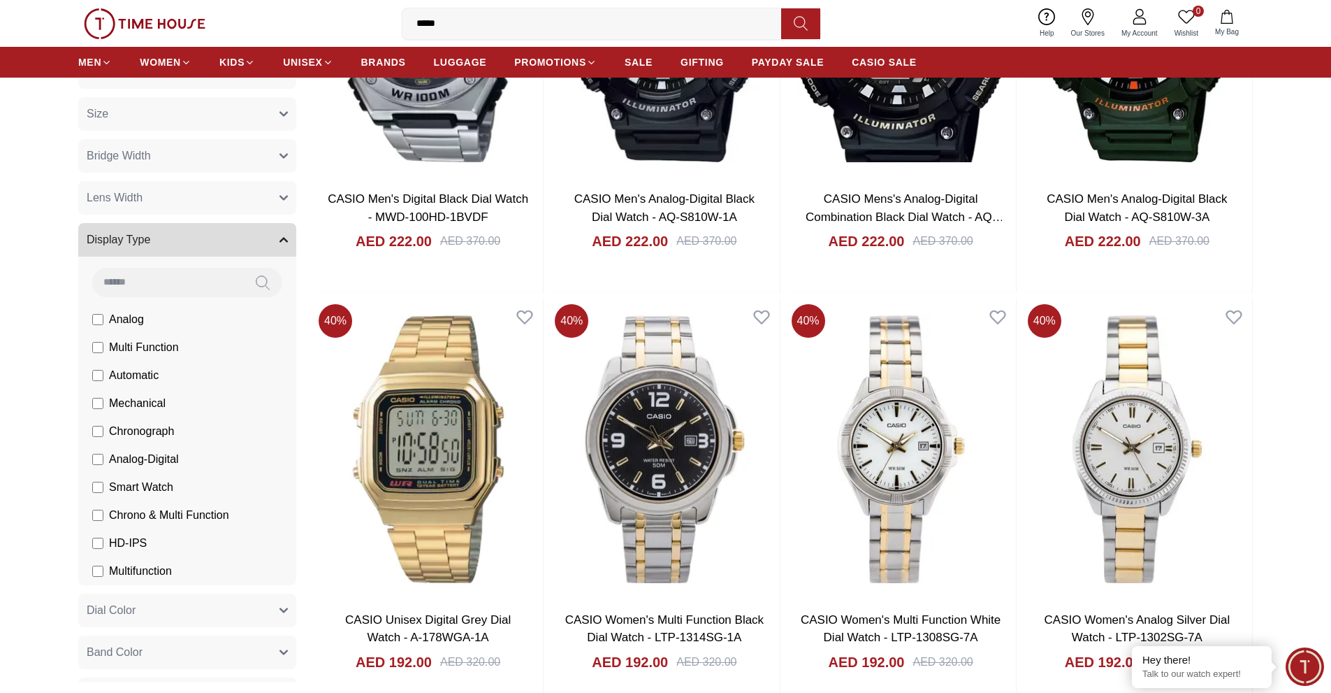
scroll to position [211, 0]
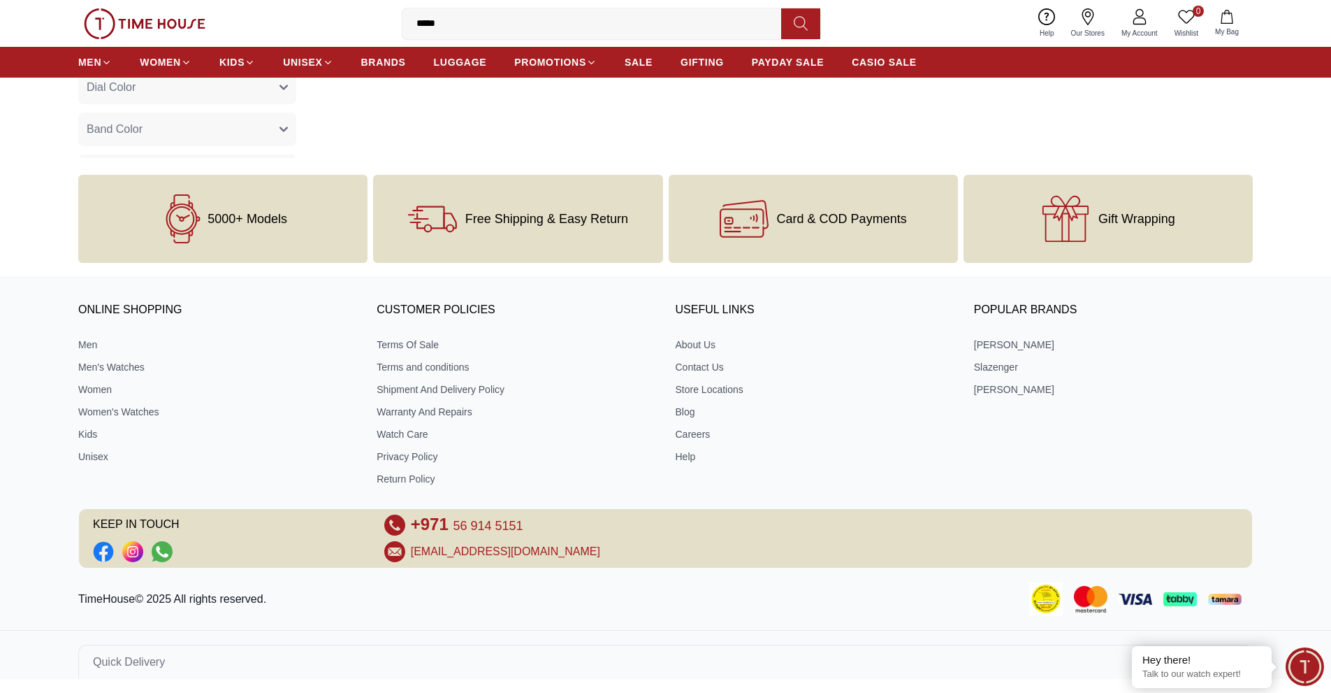
scroll to position [599, 0]
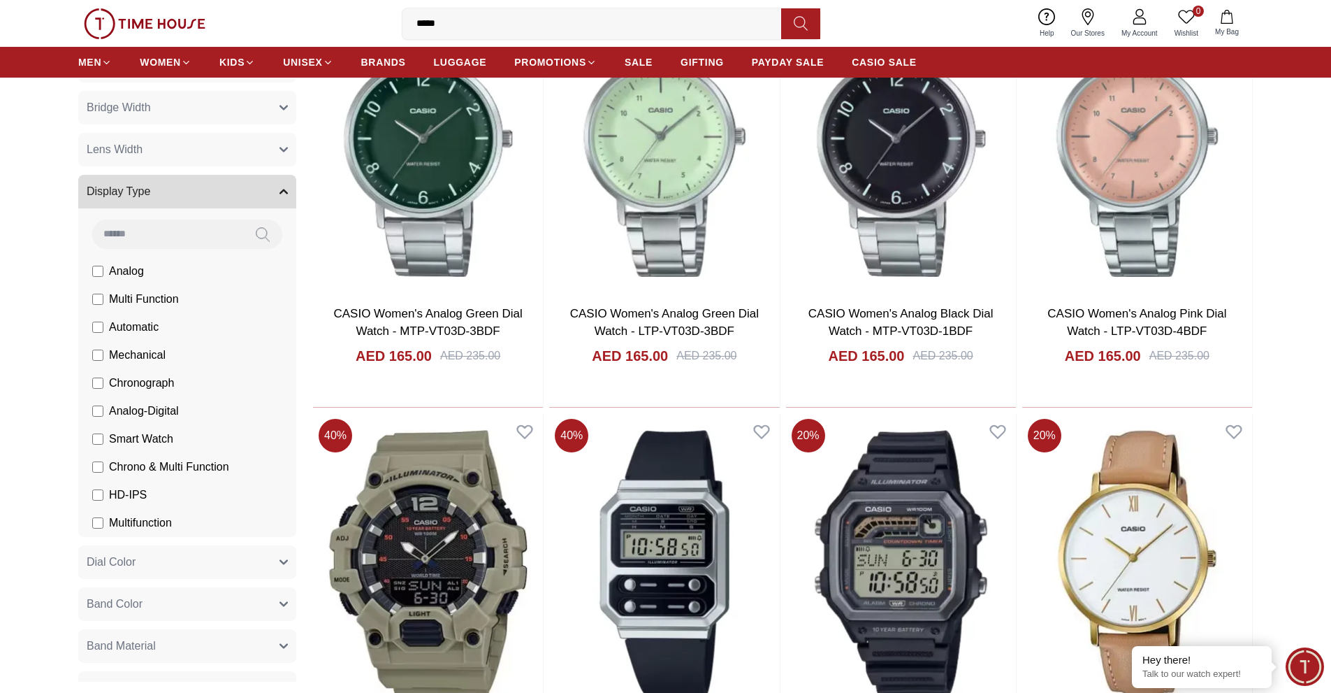
scroll to position [320, 0]
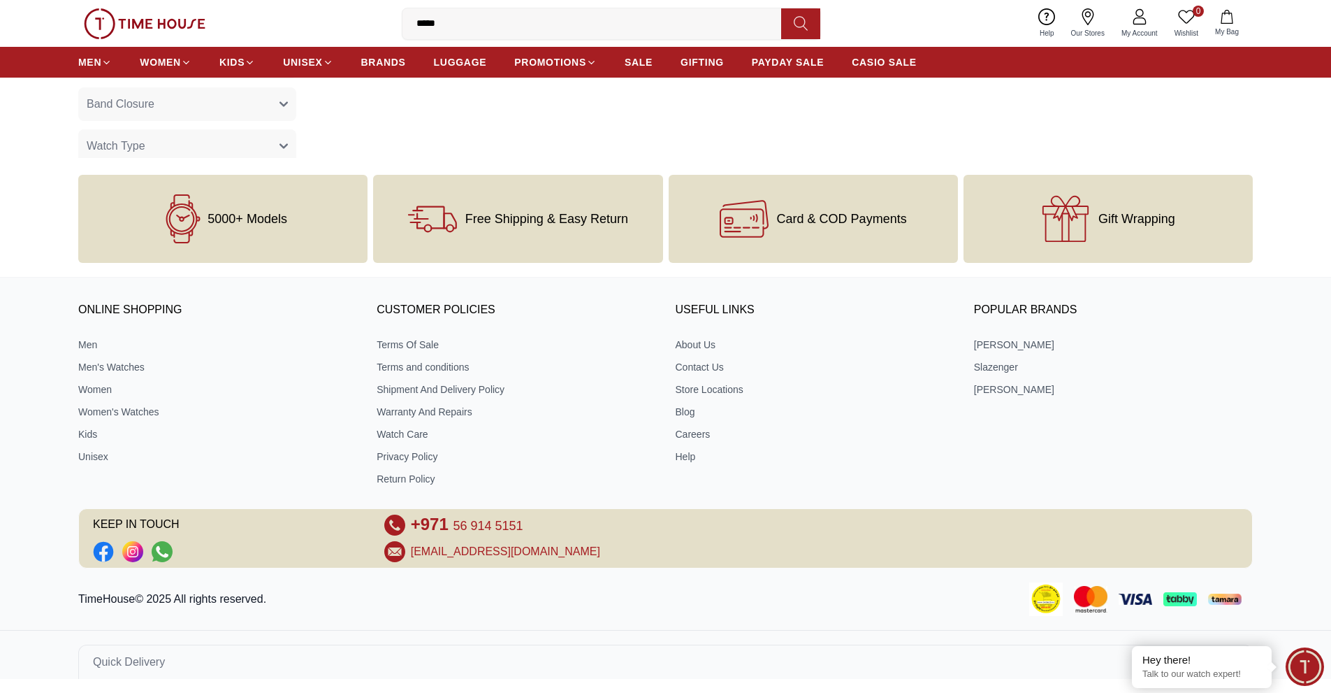
scroll to position [599, 0]
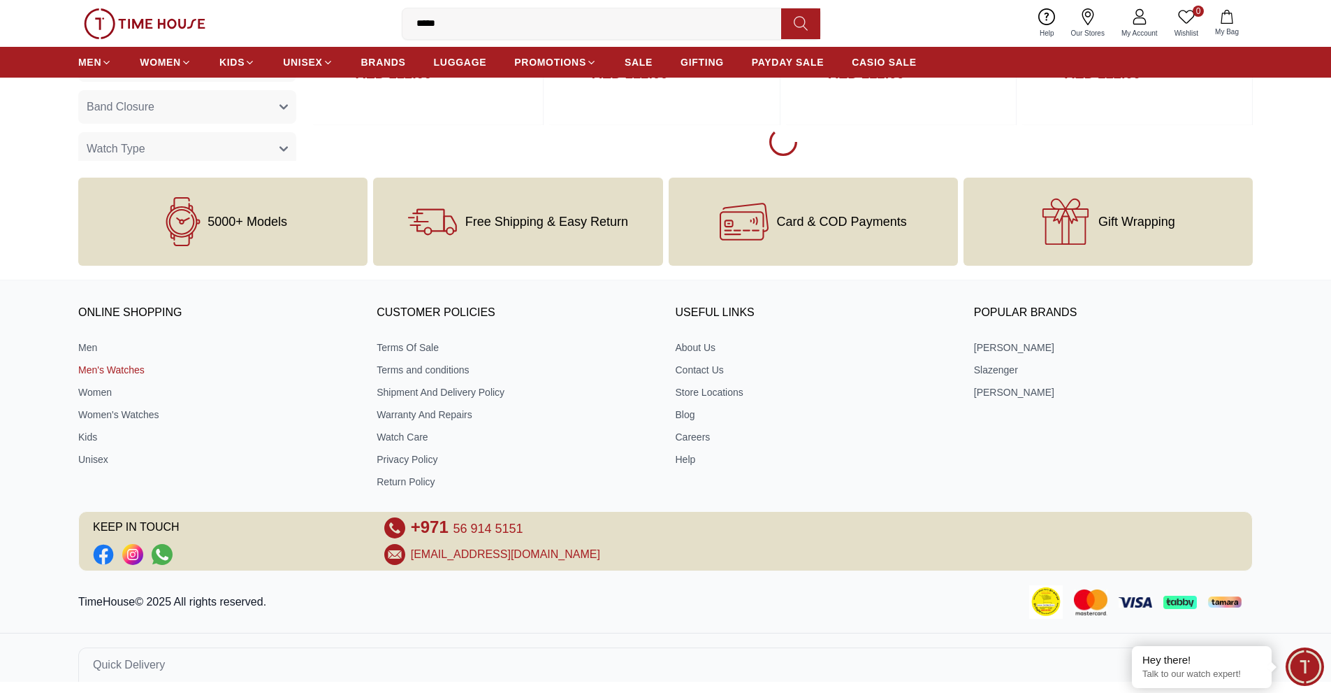
scroll to position [2178, 0]
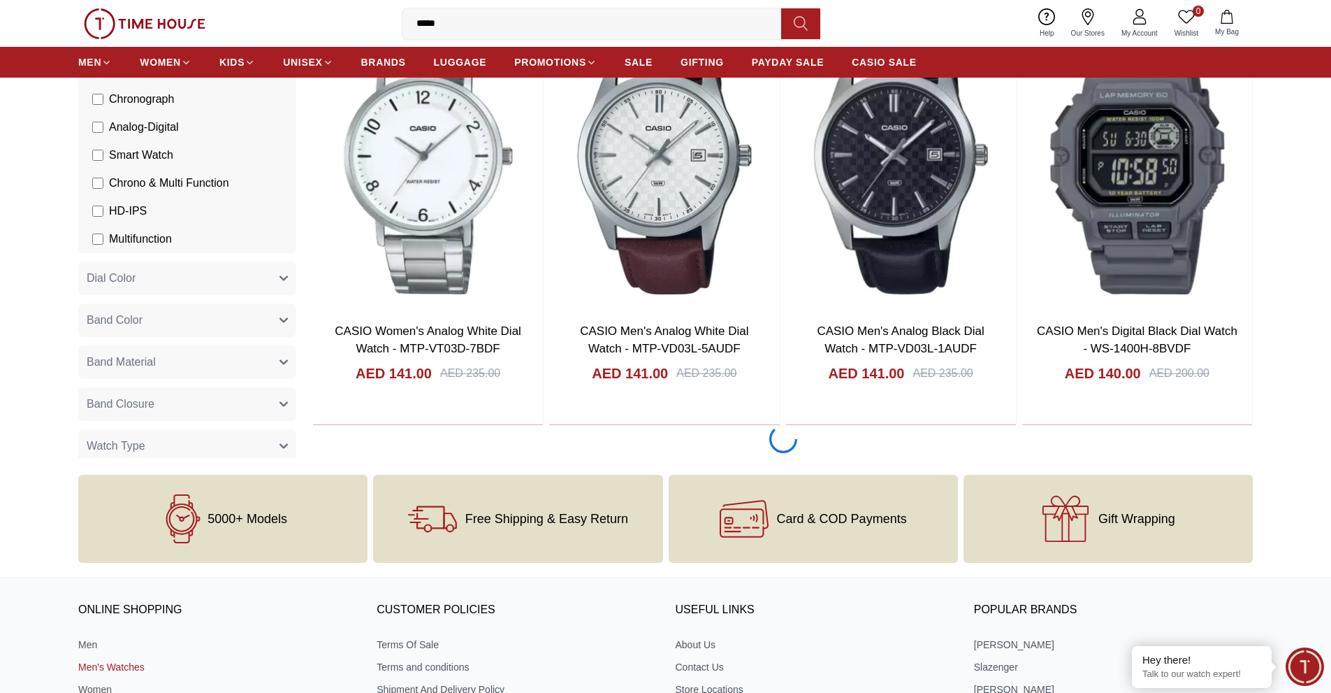
scroll to position [6074, 0]
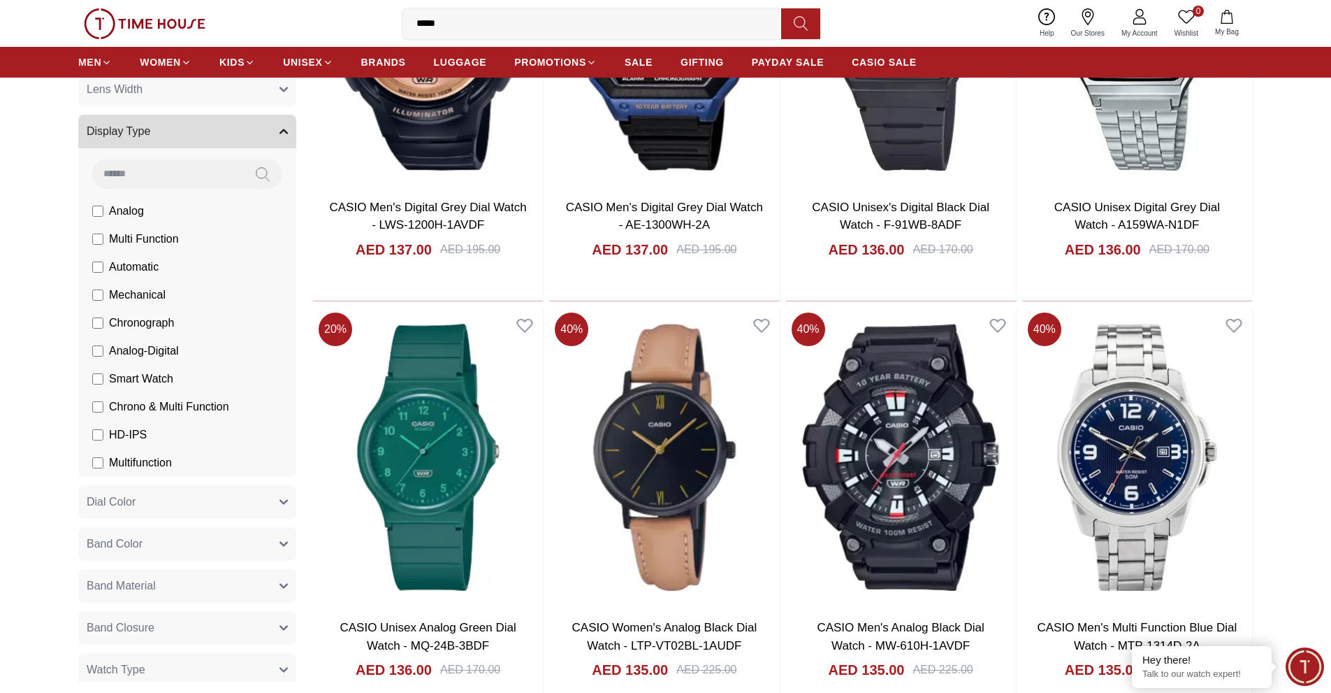
scroll to position [7043, 0]
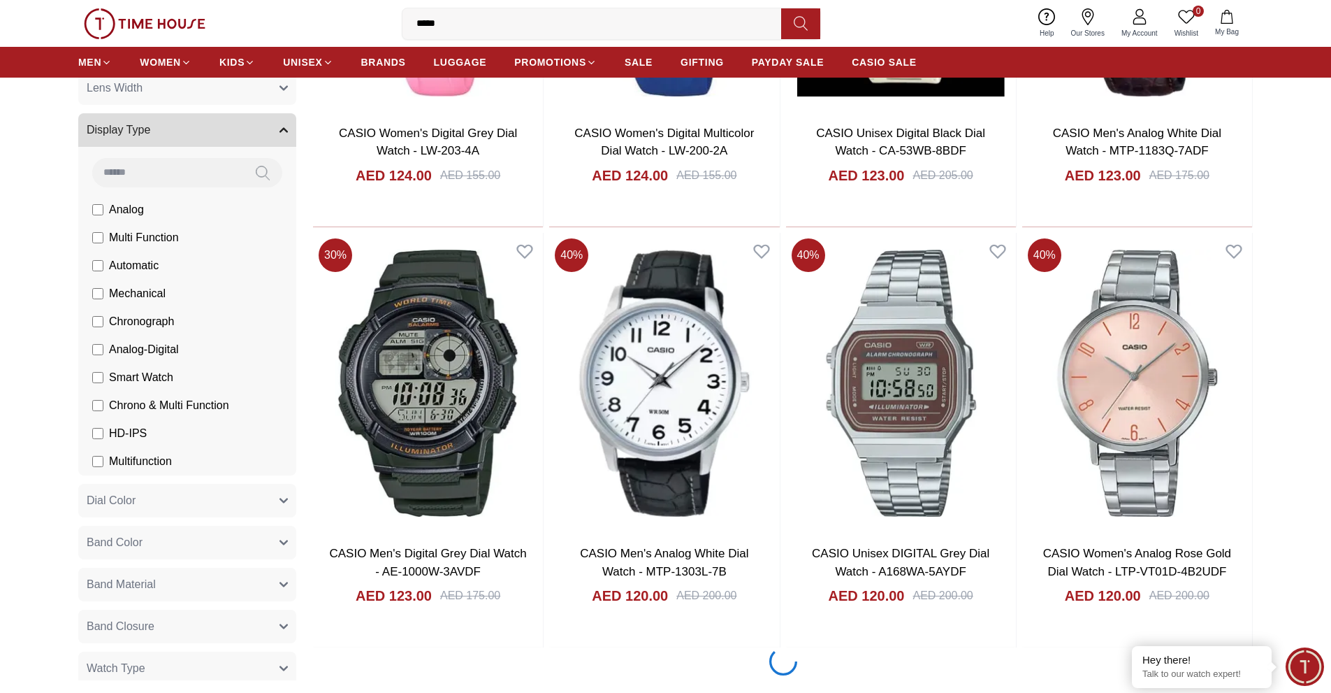
scroll to position [10195, 0]
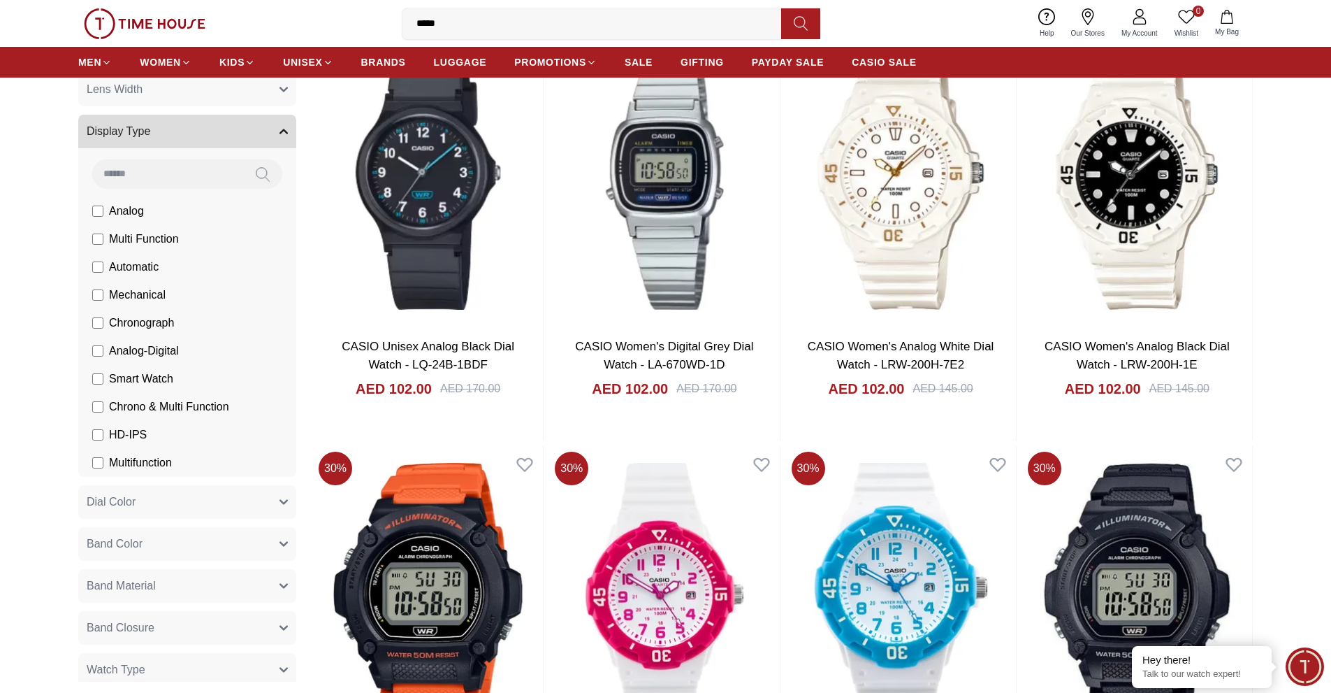
scroll to position [14394, 0]
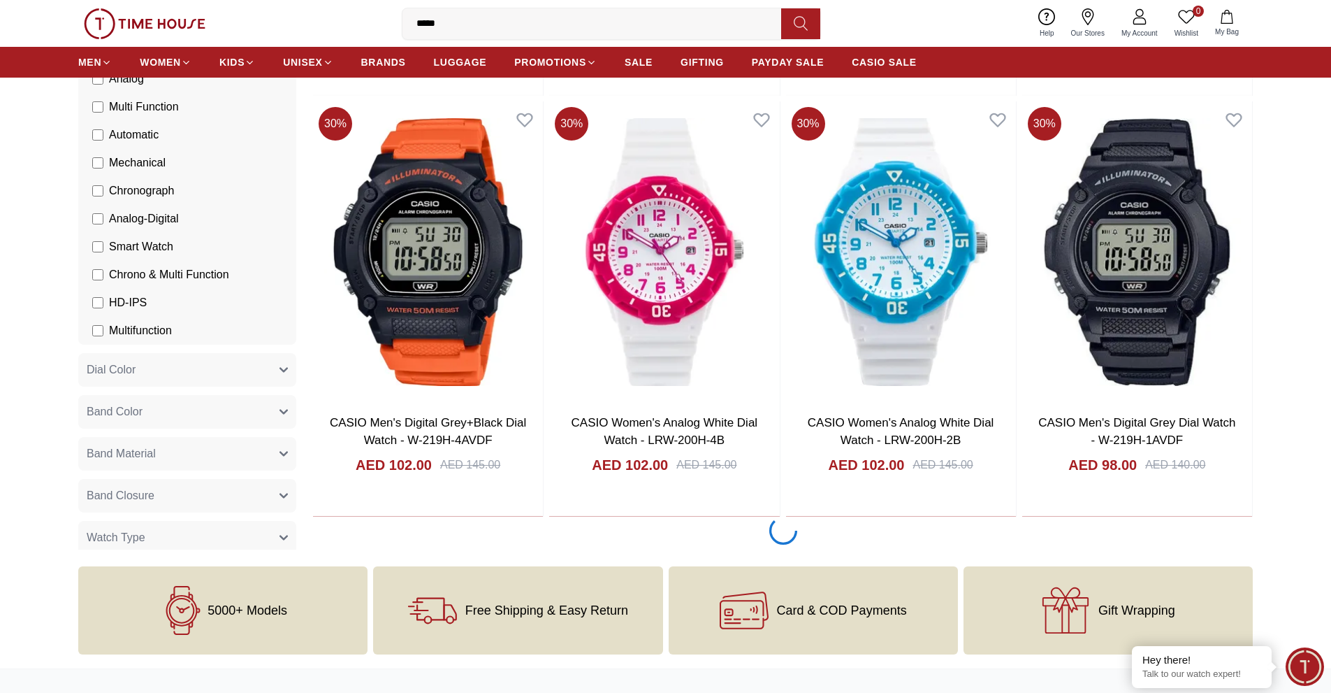
scroll to position [14631, 0]
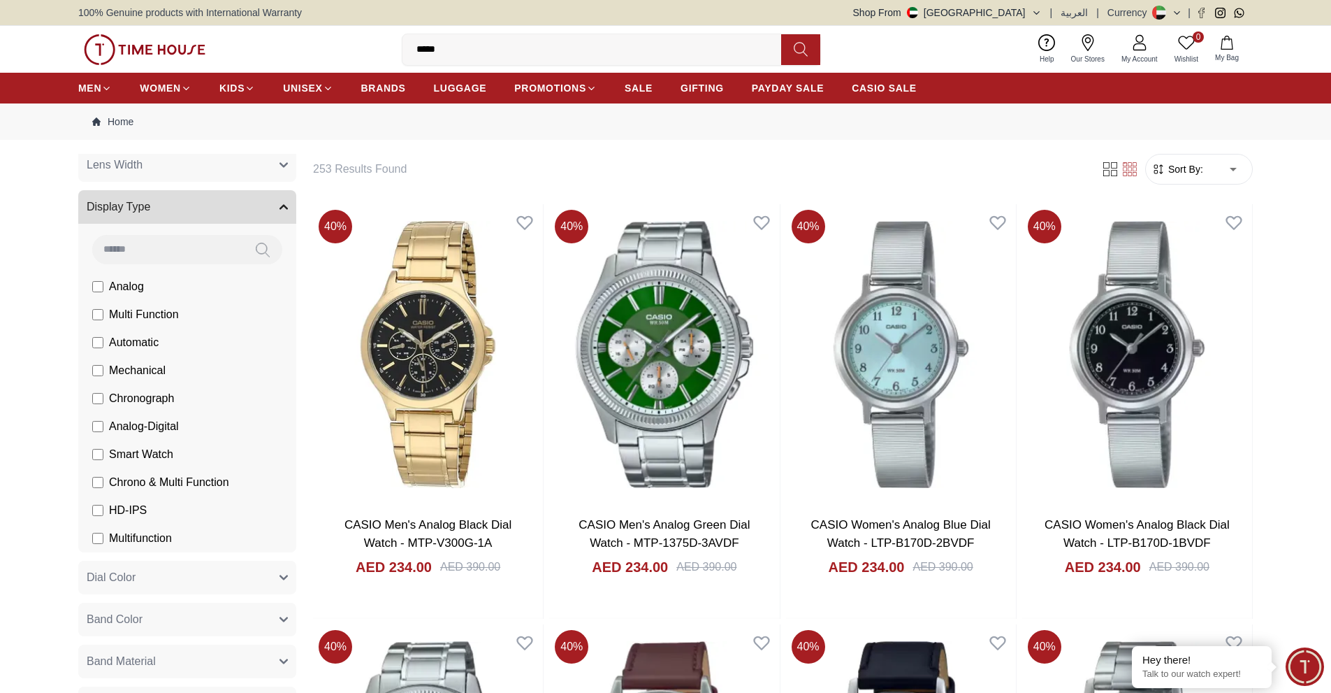
scroll to position [1, 0]
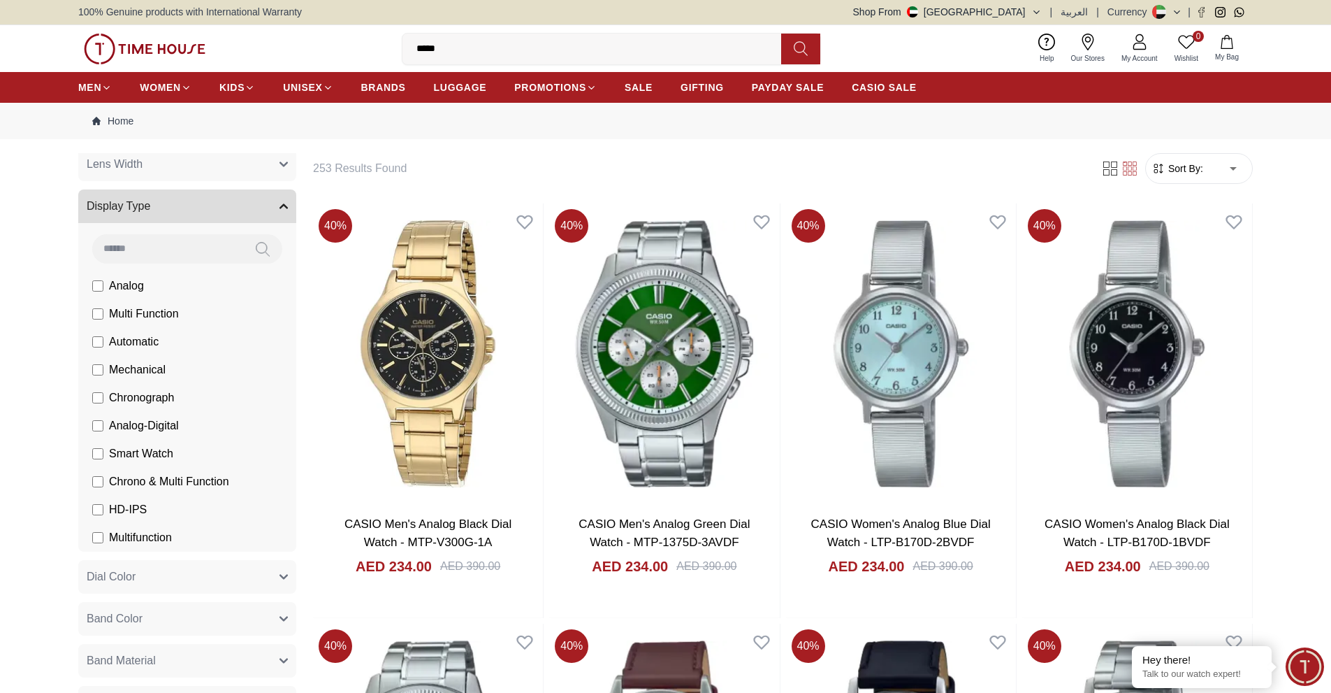
click at [507, 36] on input "*****" at bounding box center [598, 49] width 390 height 28
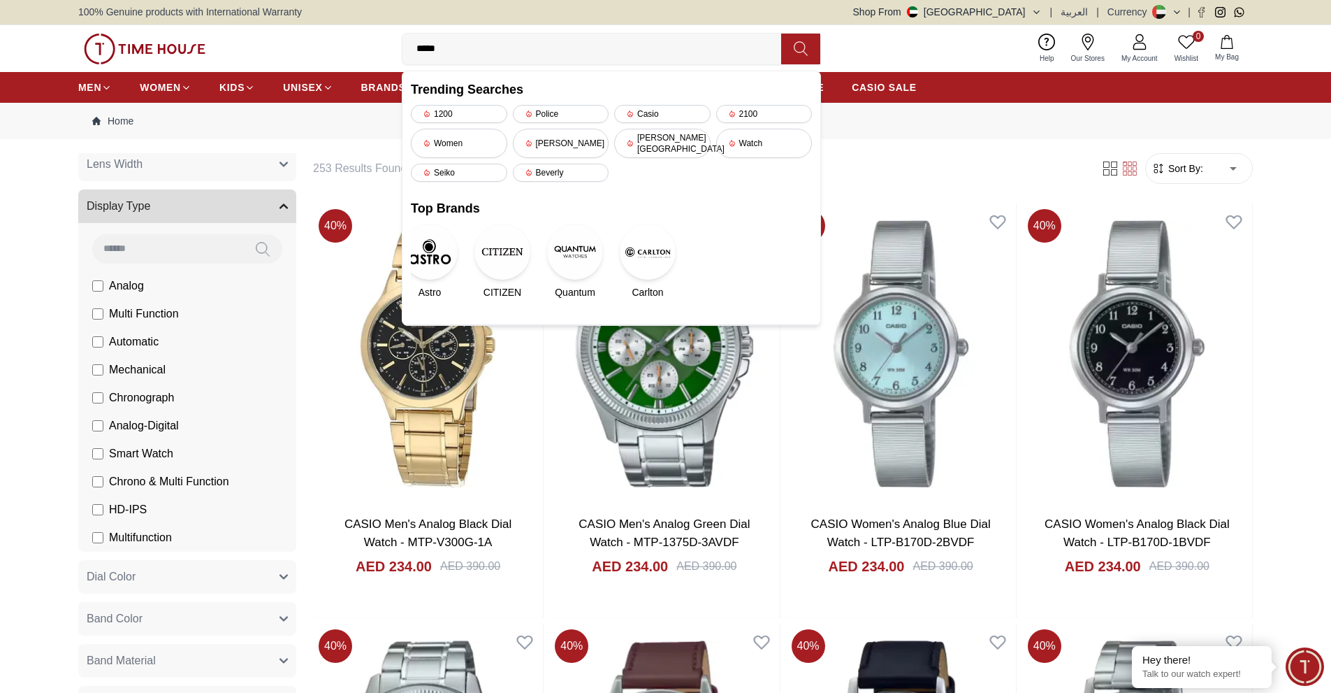
click at [507, 36] on input "*****" at bounding box center [598, 49] width 390 height 28
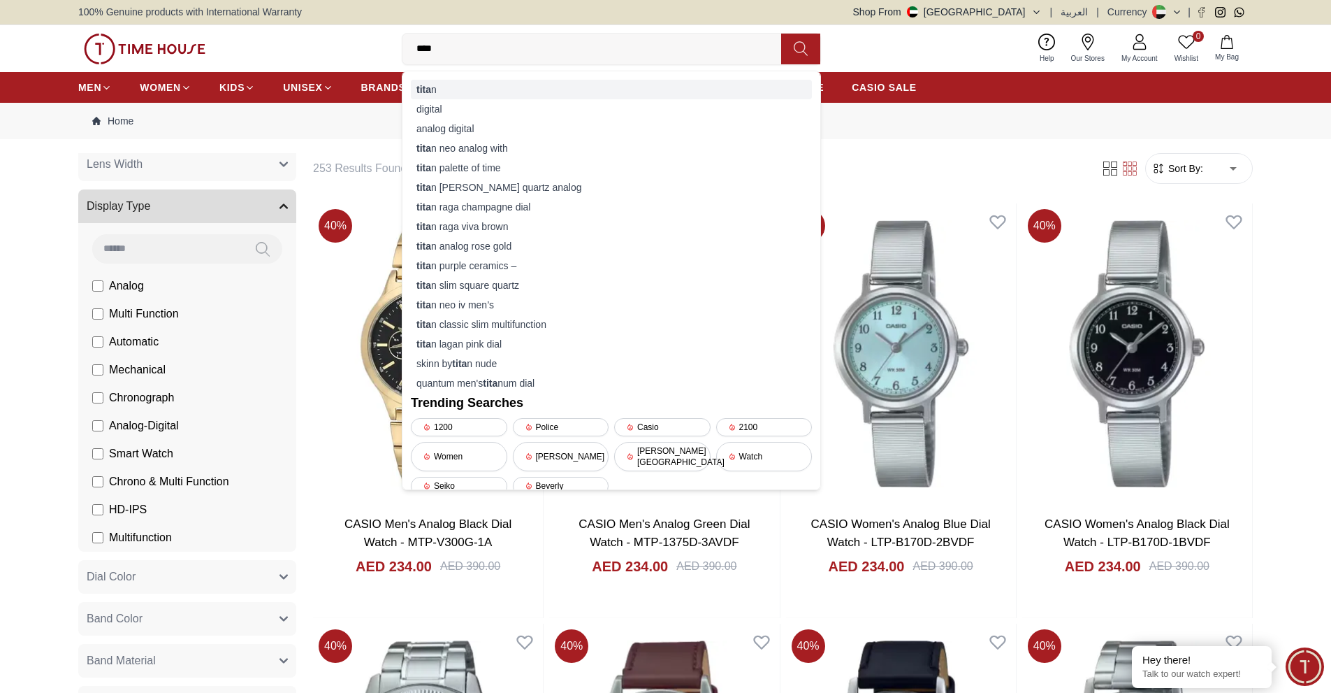
type input "****"
click at [447, 94] on div "tita n" at bounding box center [611, 90] width 401 height 20
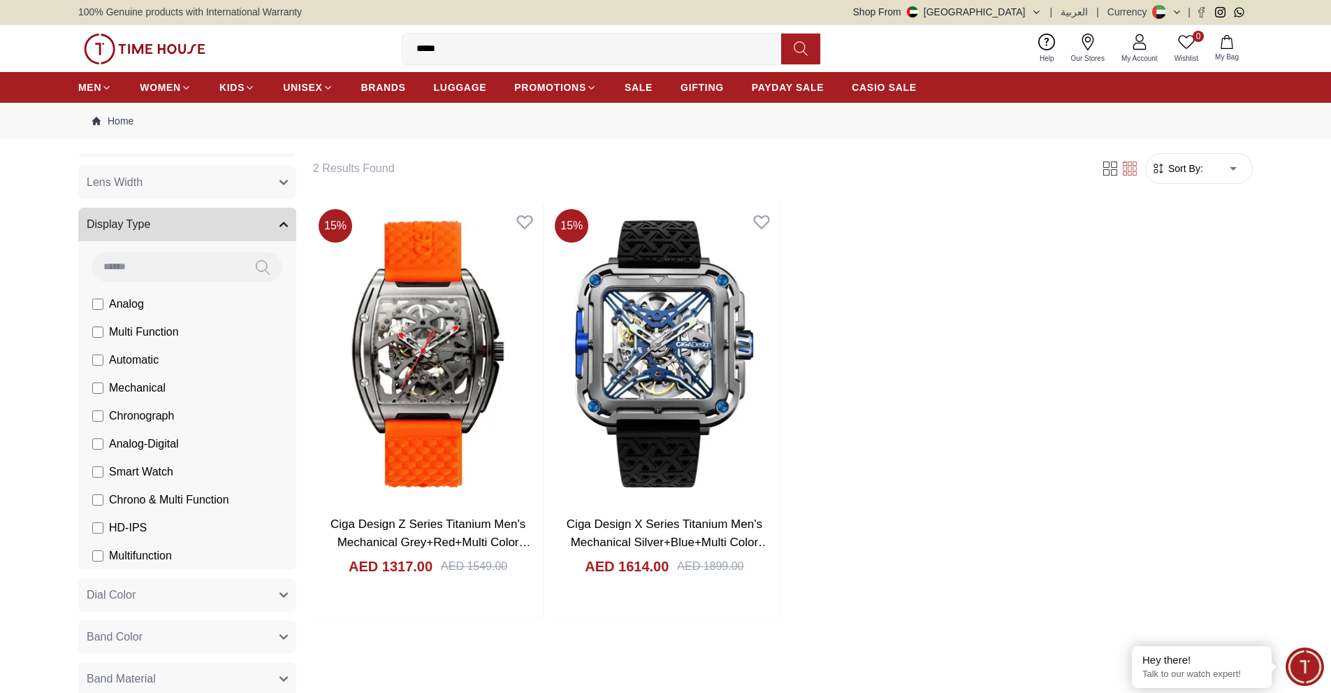
scroll to position [320, 0]
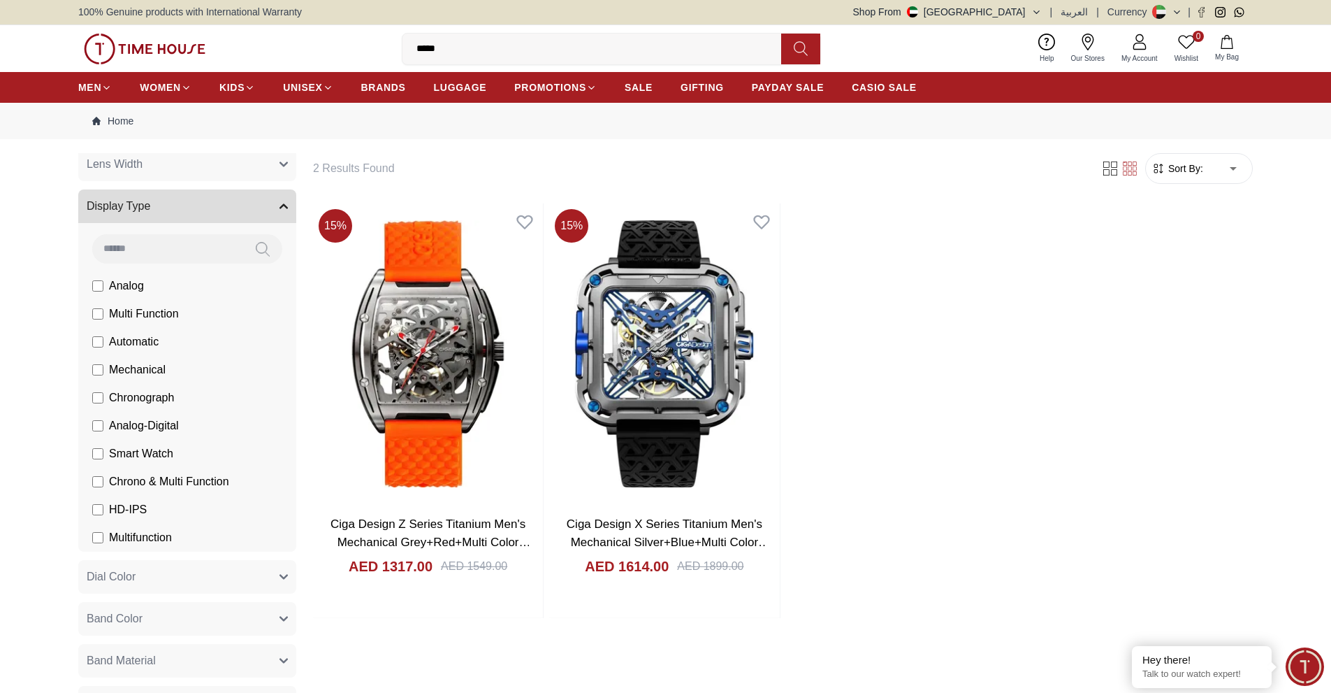
click at [651, 41] on input "*****" at bounding box center [598, 49] width 390 height 28
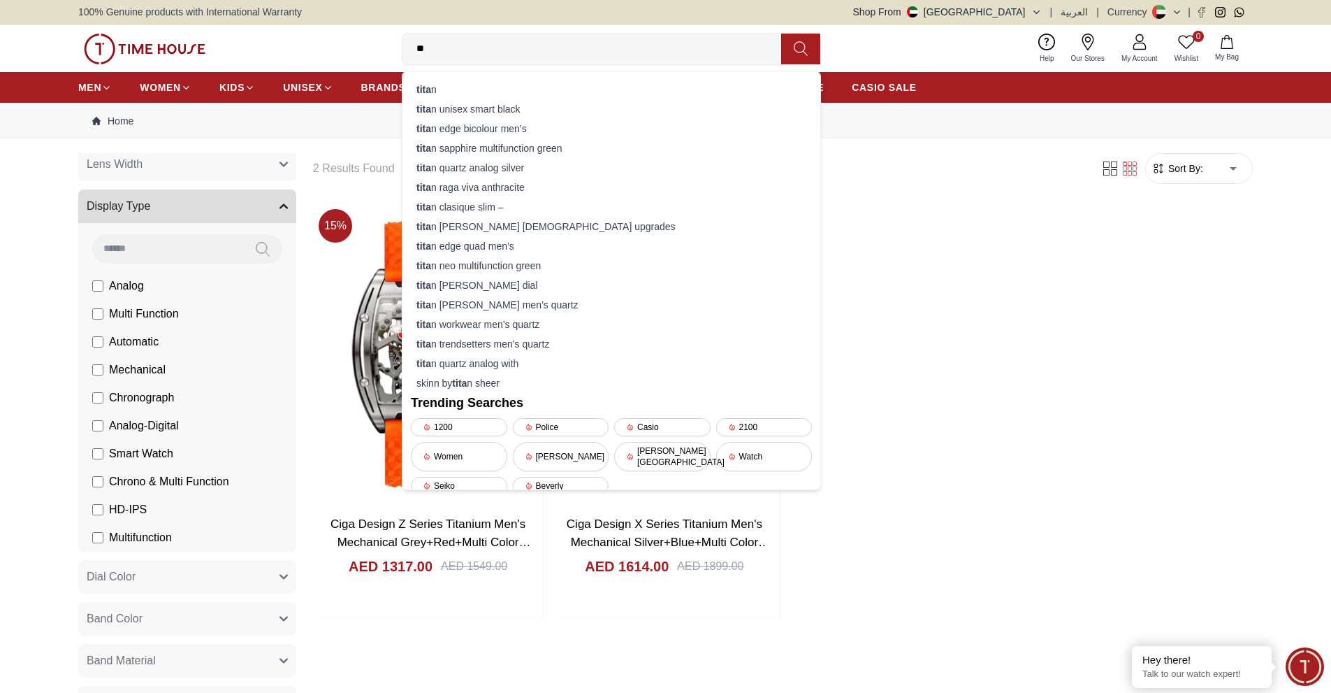
type input "*"
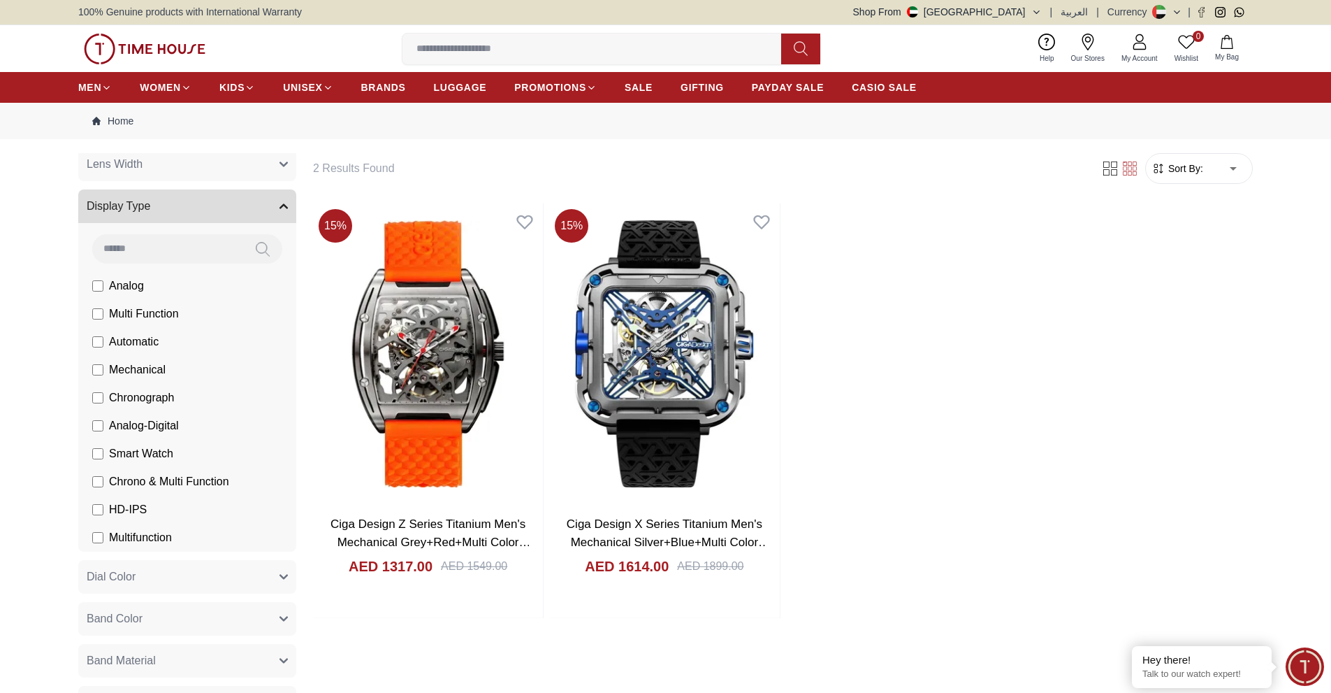
click at [99, 320] on label "Multi Function" at bounding box center [135, 313] width 87 height 17
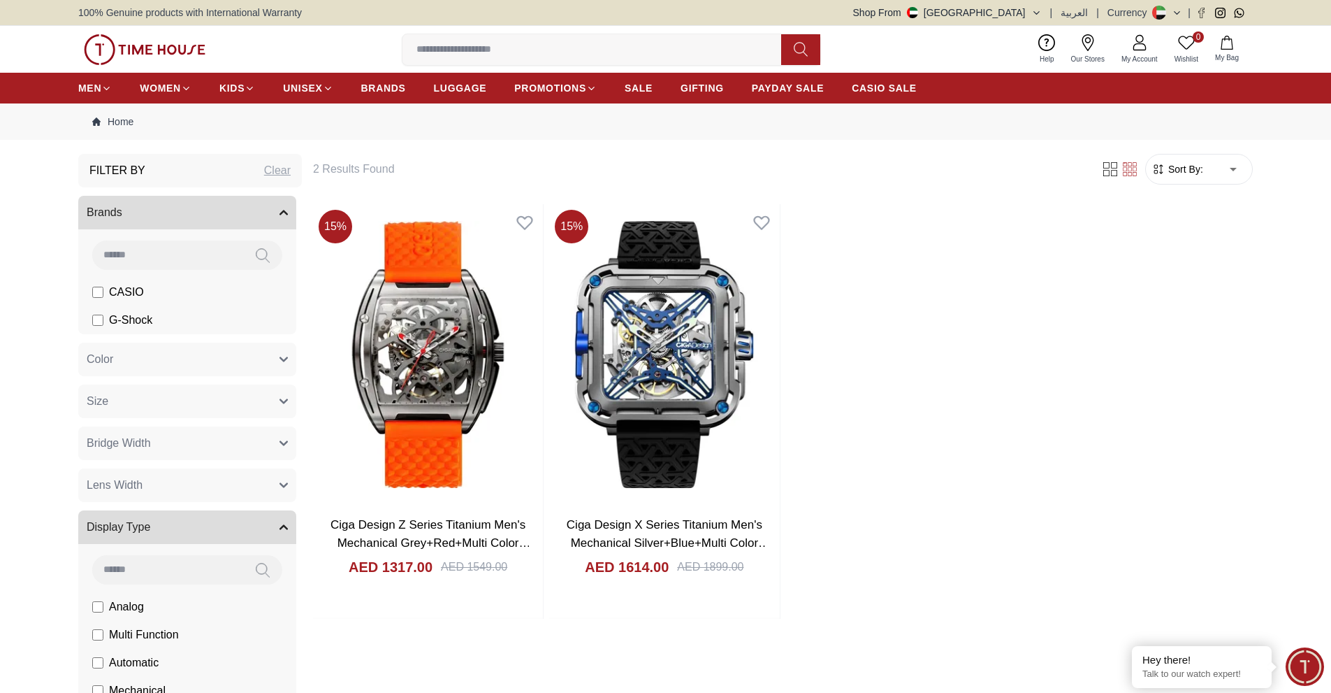
click at [264, 175] on div "Clear" at bounding box center [277, 170] width 27 height 17
type input "*****"
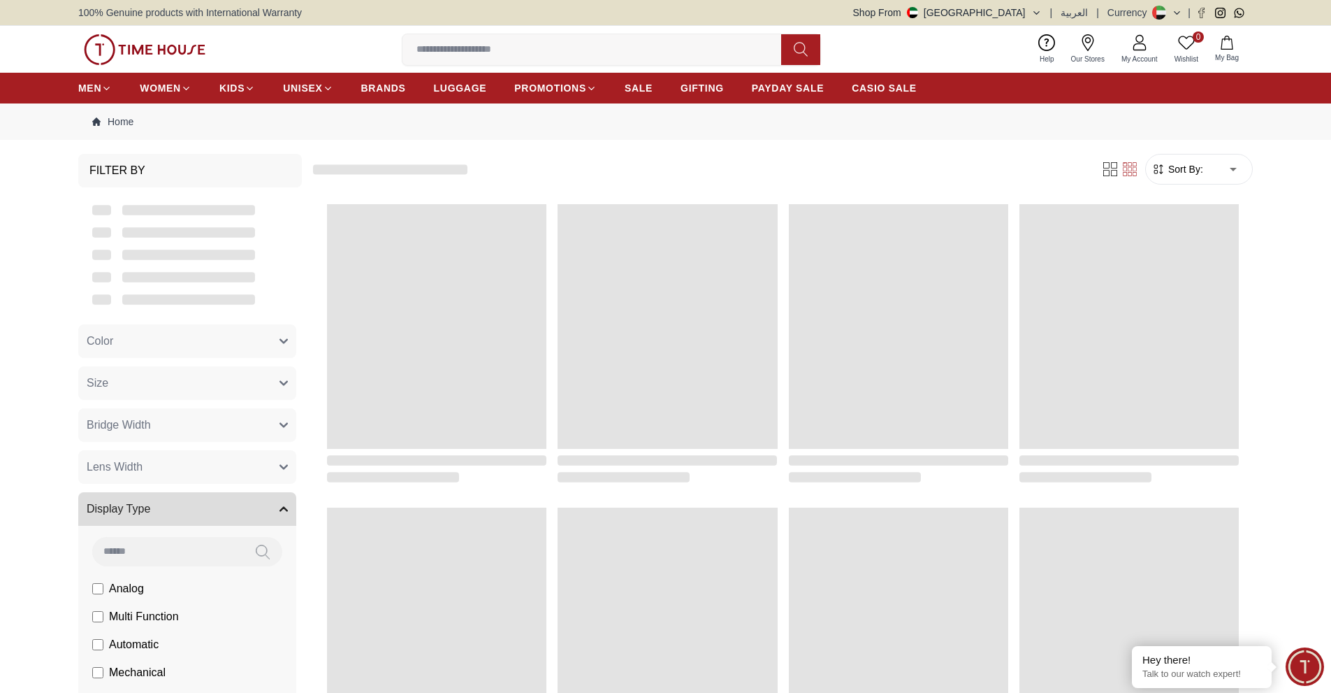
click at [521, 48] on input at bounding box center [598, 50] width 390 height 28
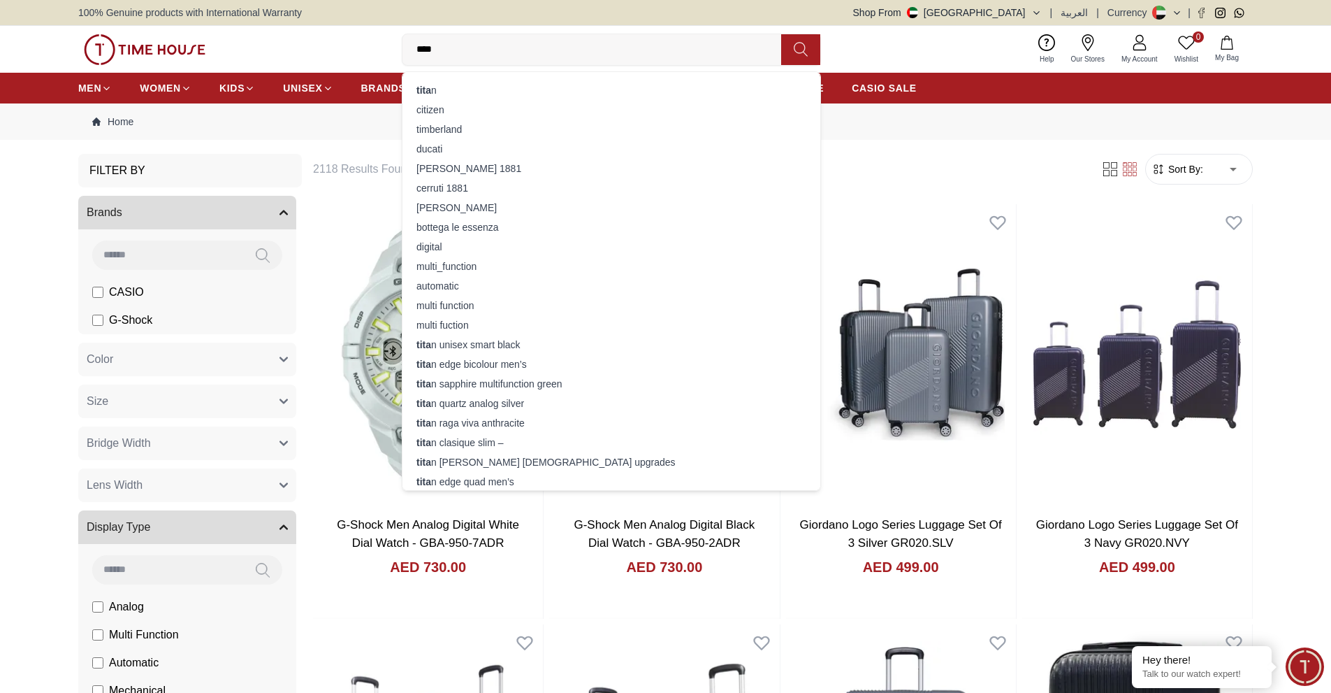
type input "*****"
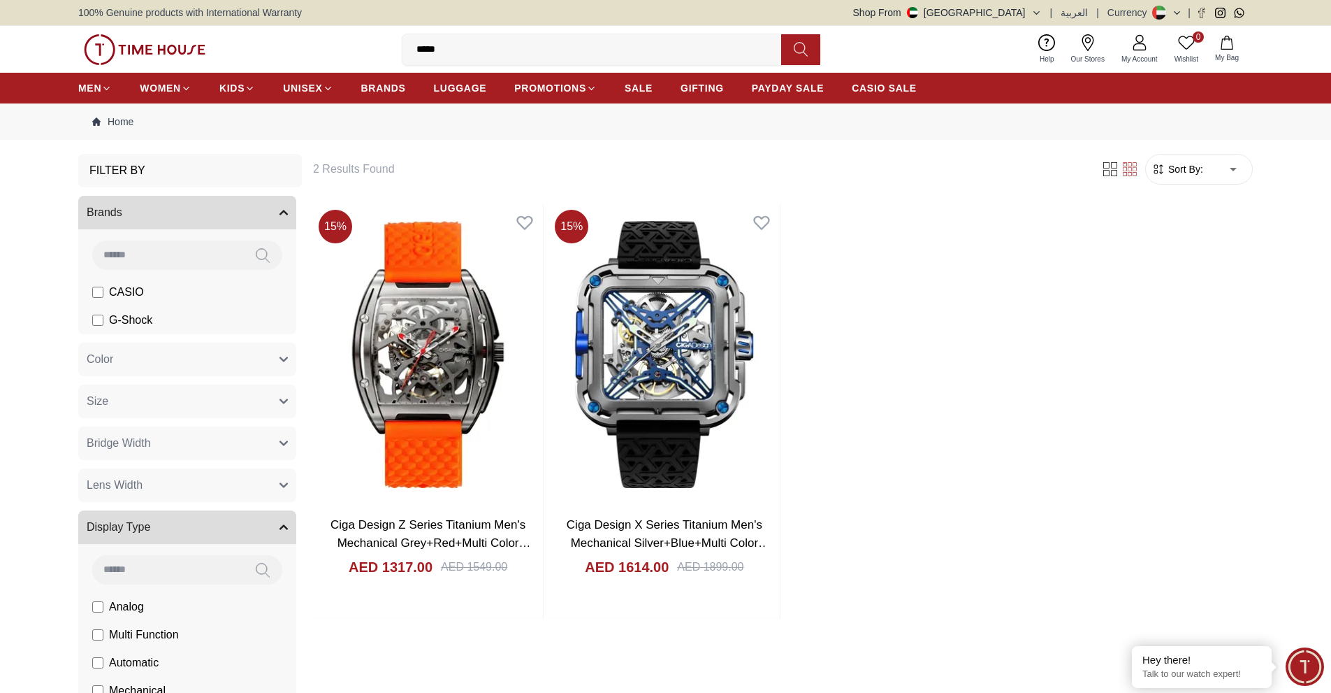
click at [657, 52] on input "*****" at bounding box center [598, 50] width 390 height 28
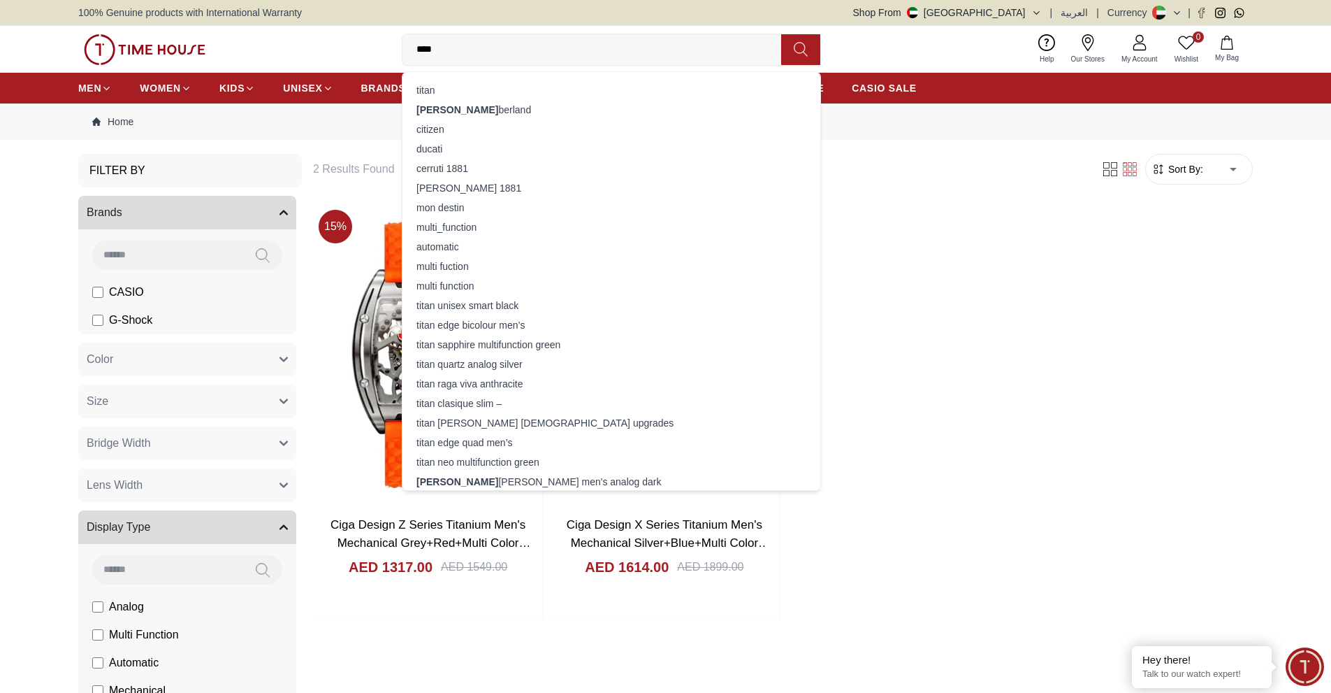
type input "*****"
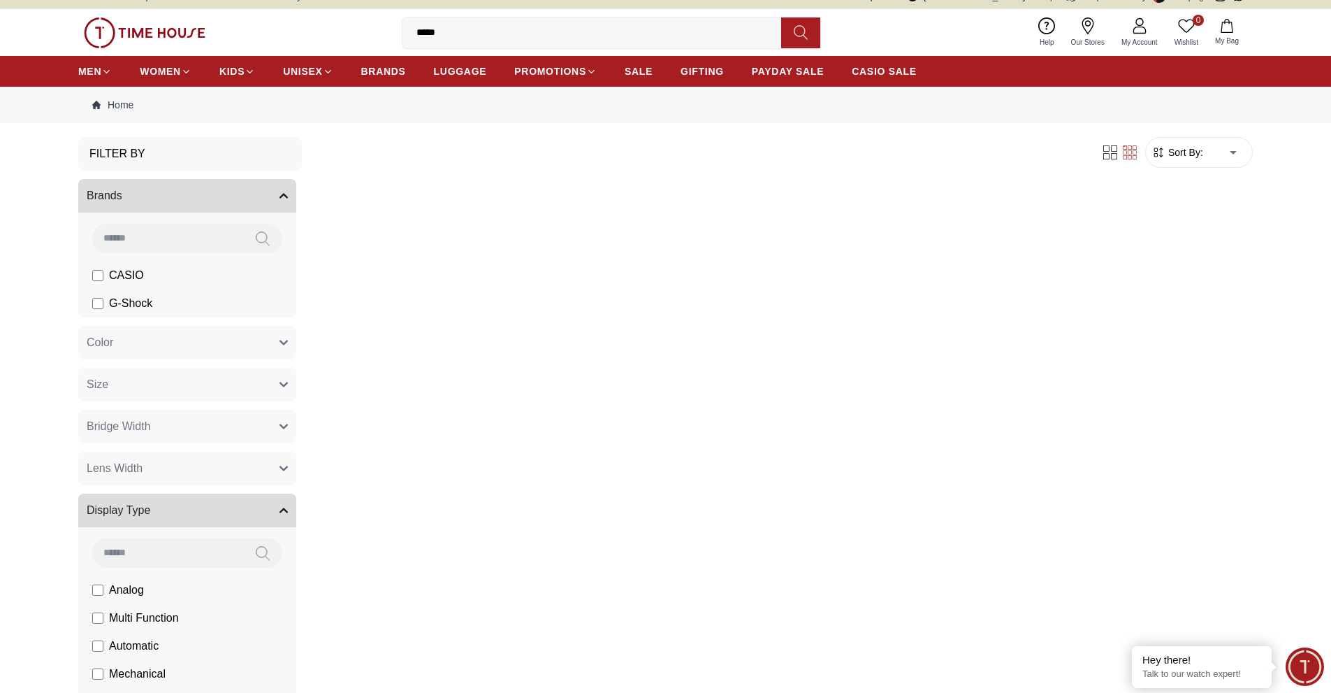
scroll to position [16, 0]
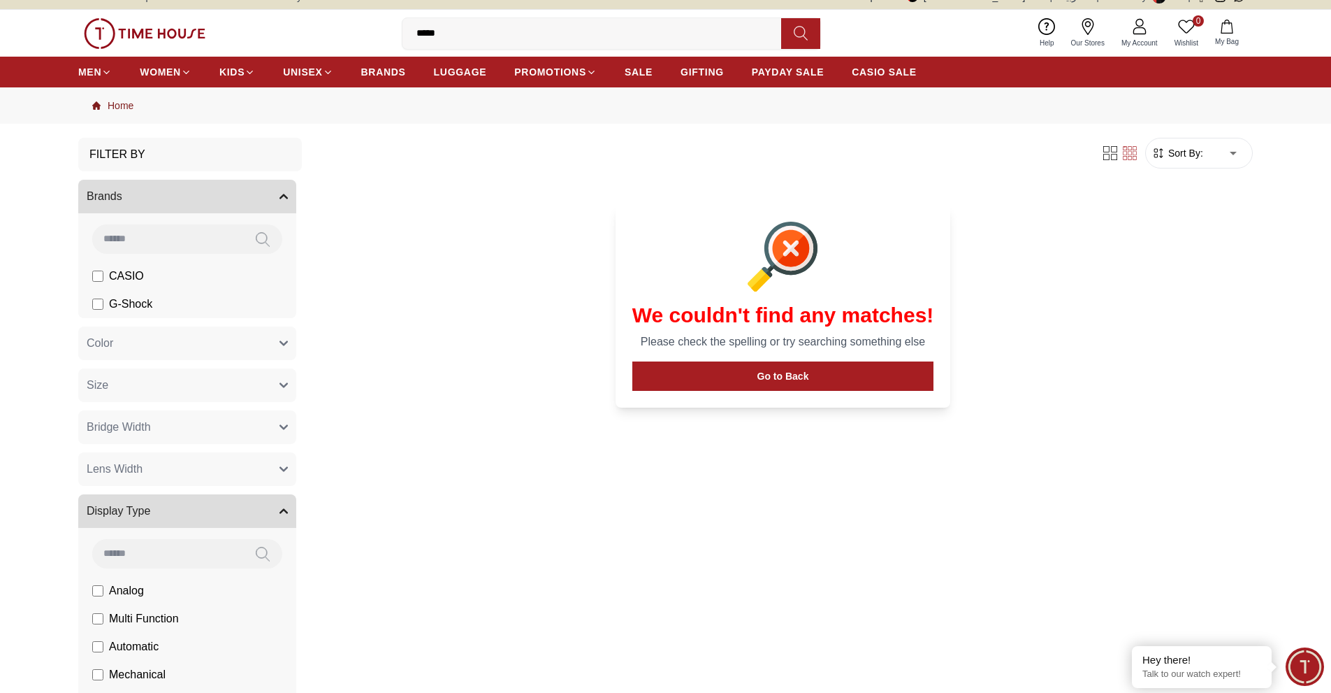
click at [114, 110] on link "Home" at bounding box center [112, 106] width 41 height 14
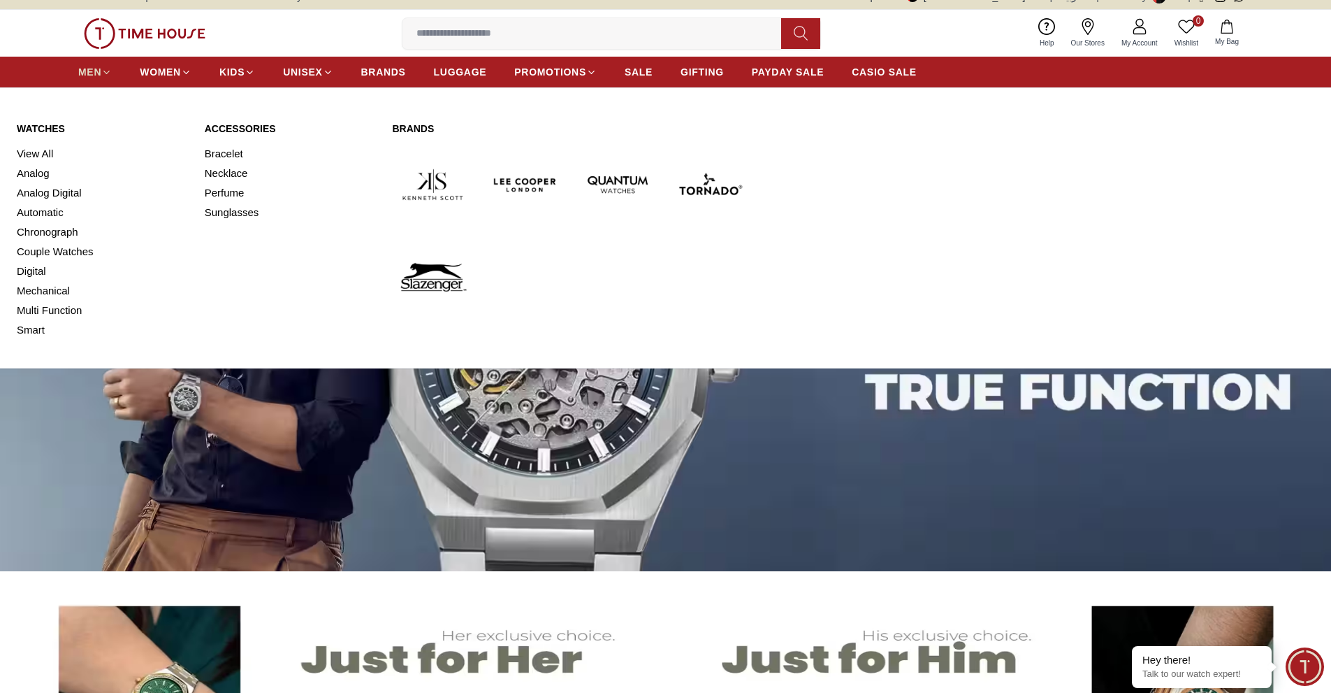
click at [101, 75] on icon at bounding box center [106, 72] width 10 height 10
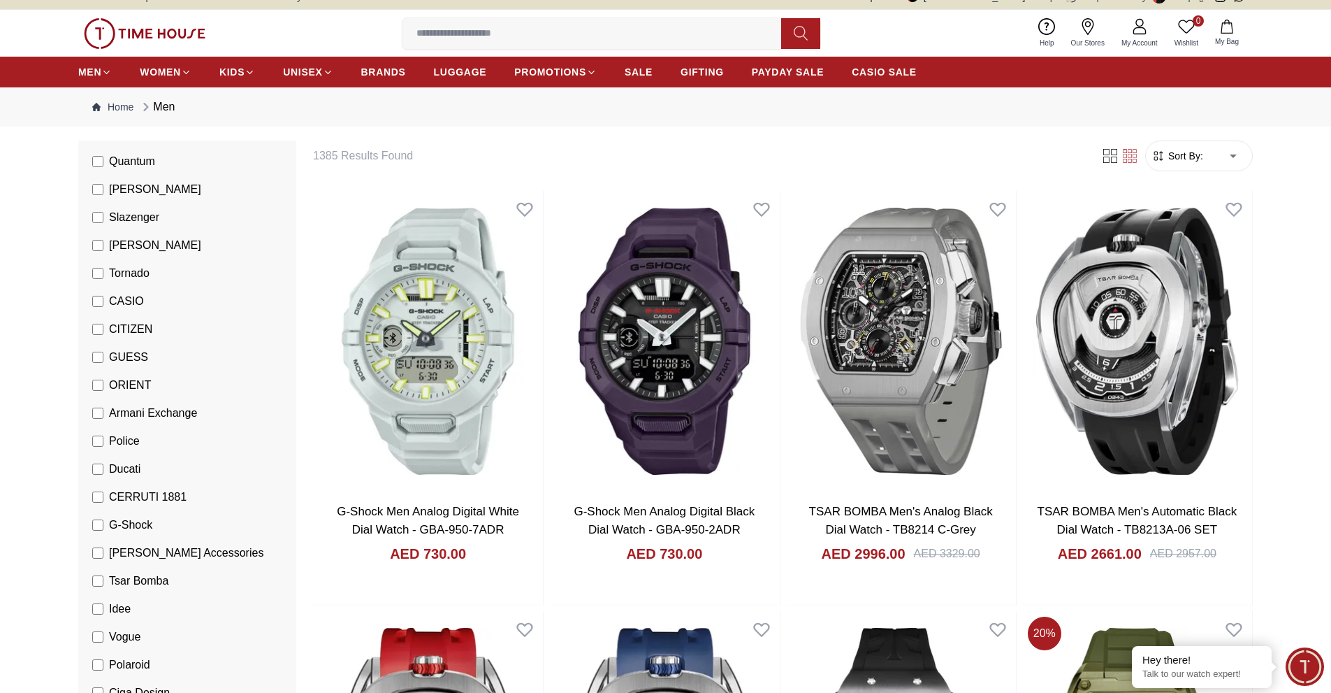
scroll to position [113, 0]
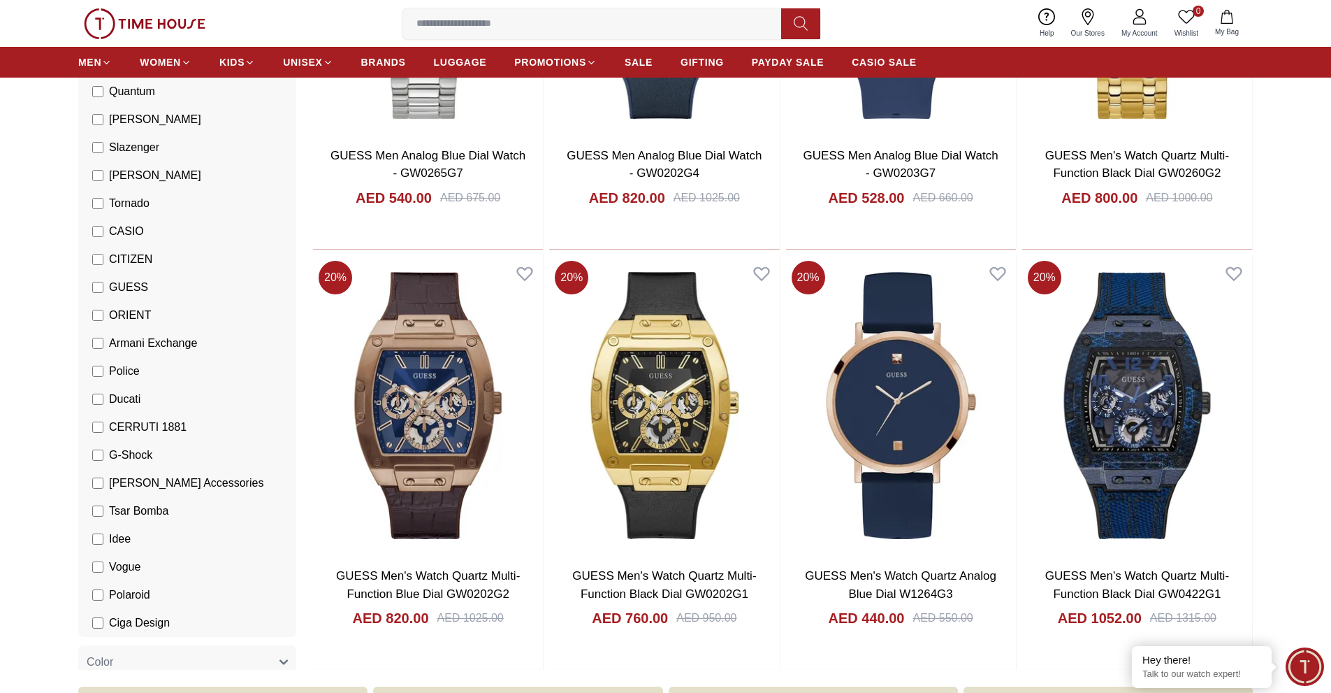
scroll to position [793, 0]
click at [97, 308] on label "ORIENT" at bounding box center [121, 314] width 59 height 17
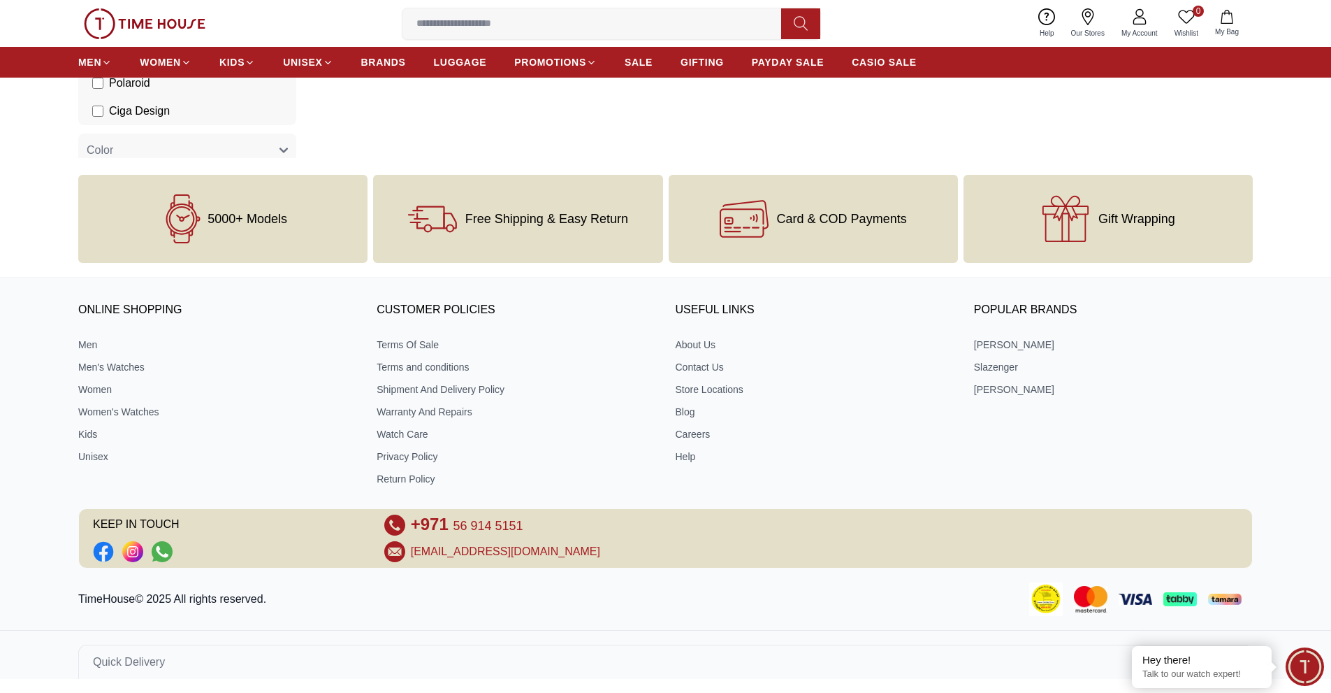
scroll to position [602, 0]
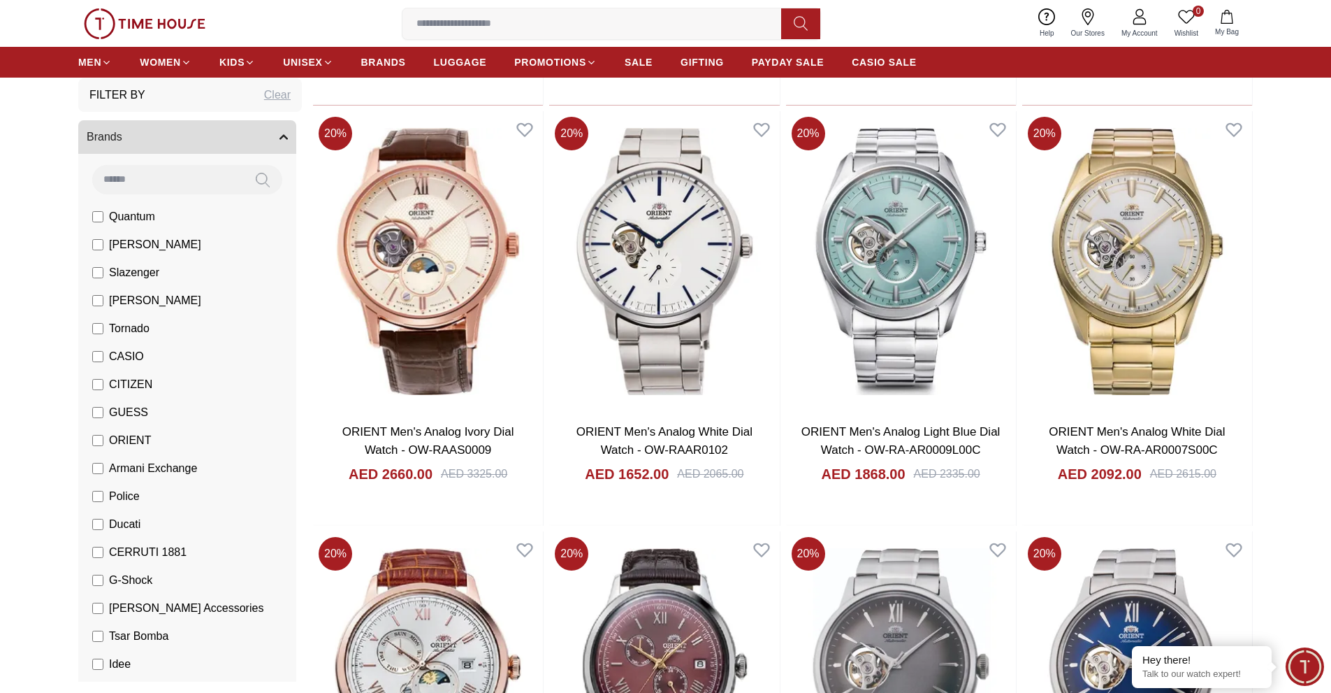
scroll to position [1739, 0]
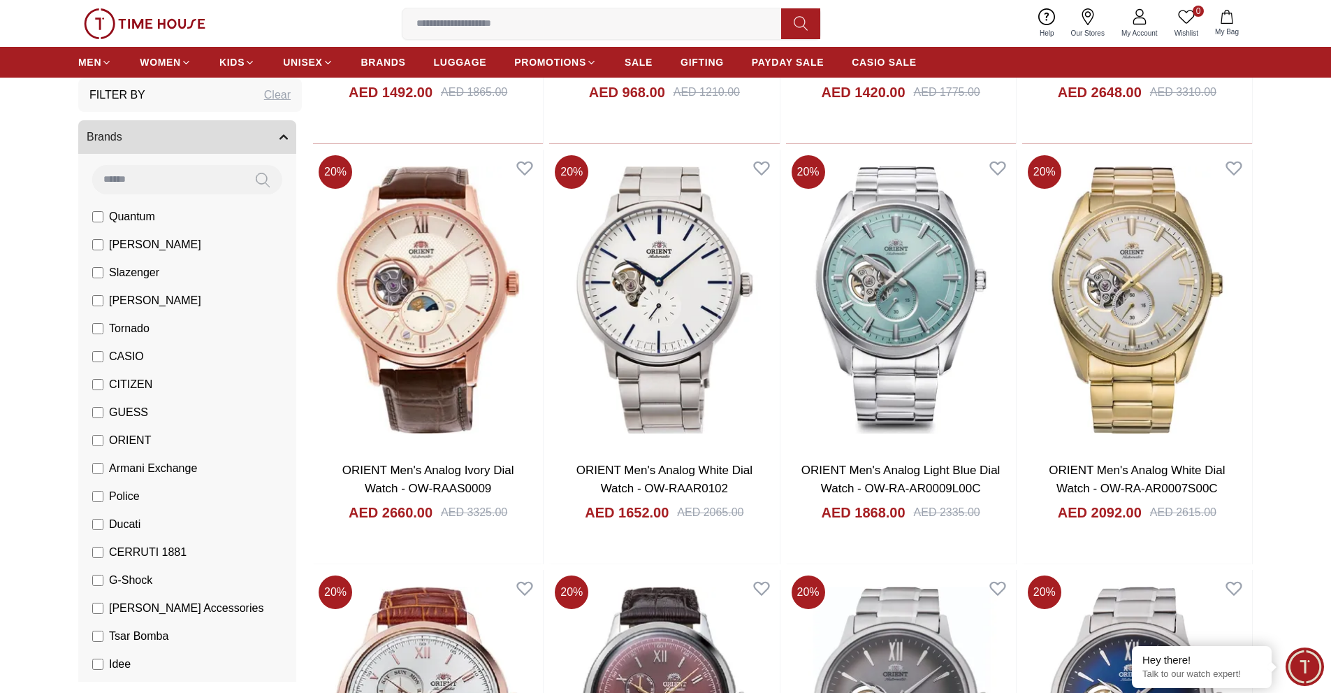
click at [153, 295] on span "[PERSON_NAME]" at bounding box center [155, 300] width 92 height 17
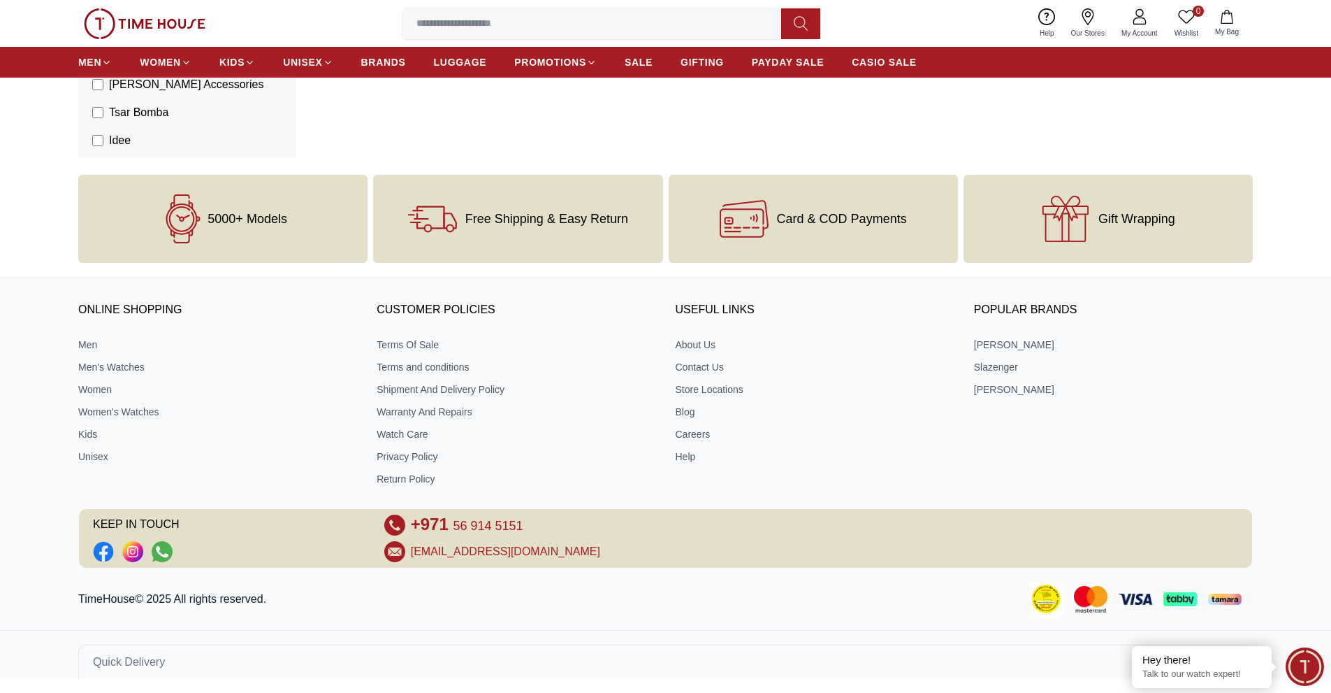
scroll to position [602, 0]
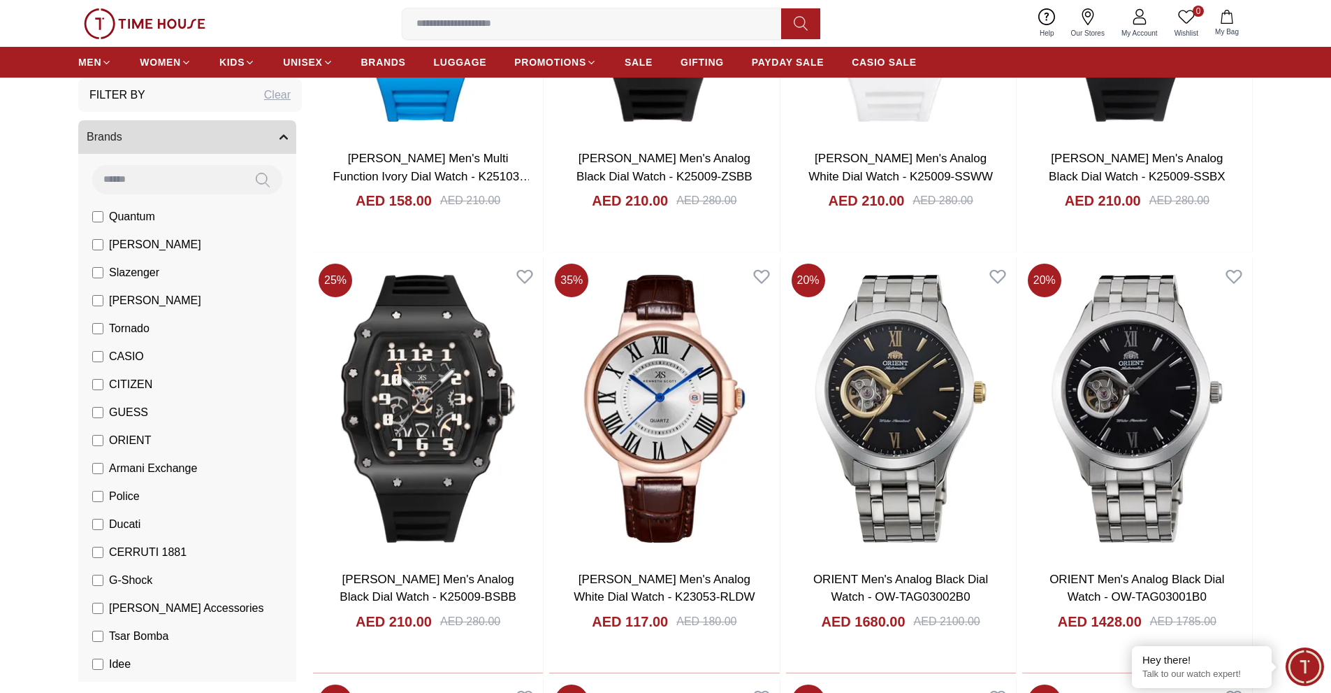
scroll to position [1209, 0]
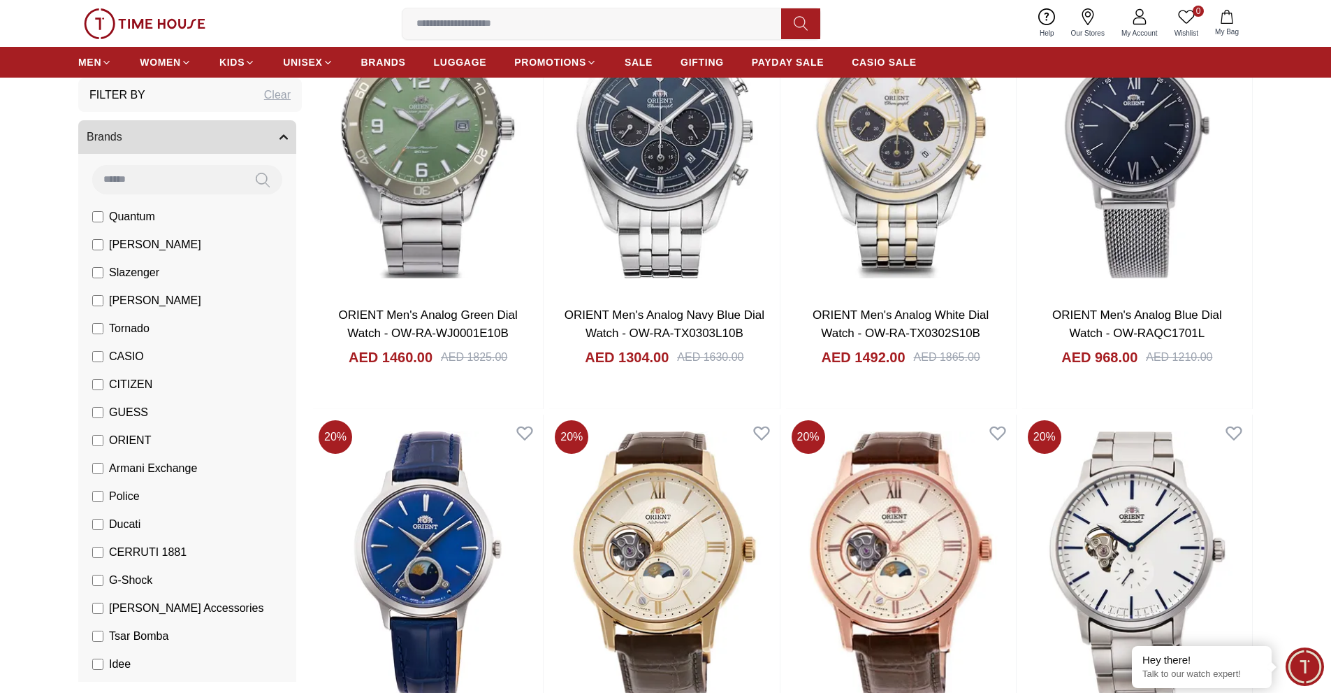
scroll to position [2735, 0]
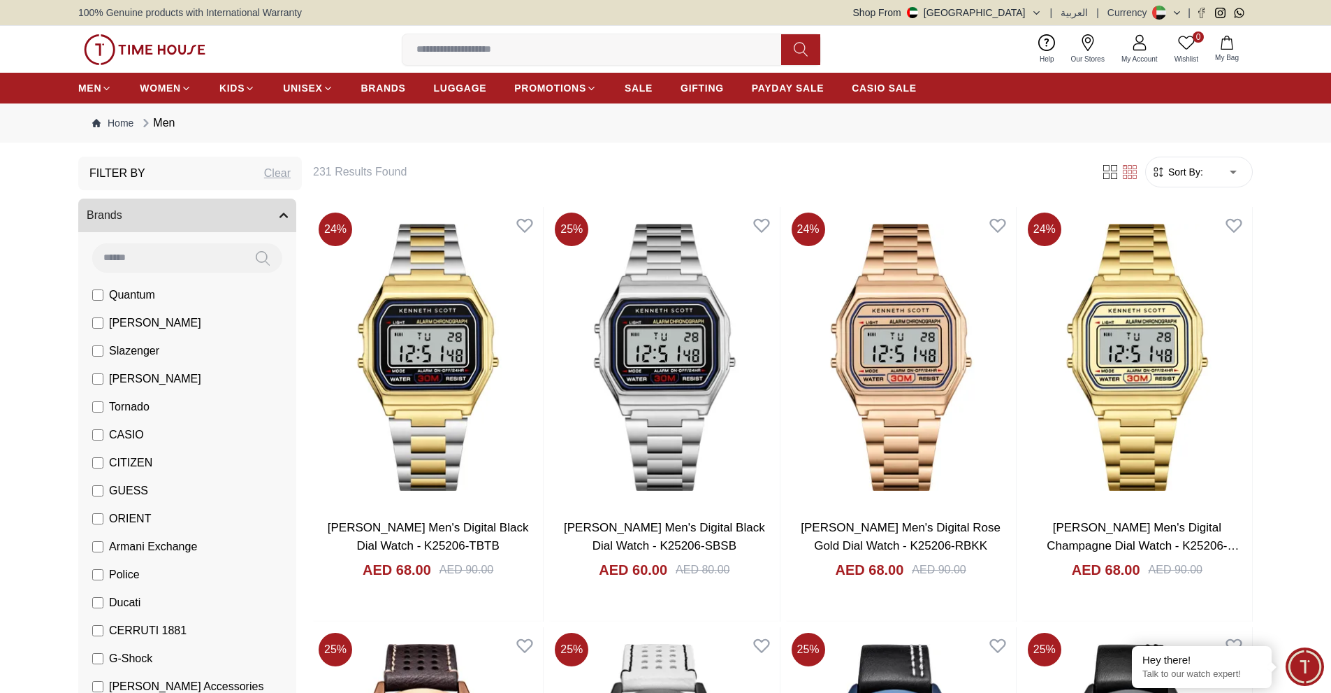
scroll to position [1, 0]
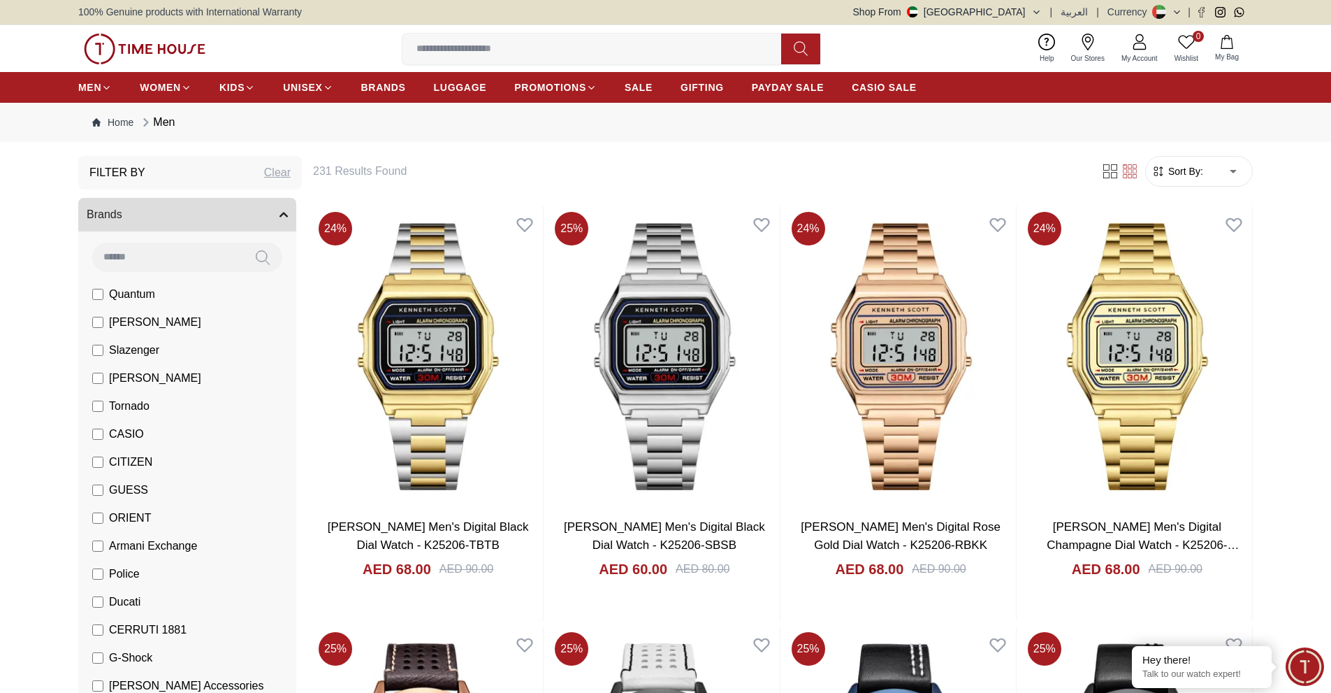
scroll to position [3515, 0]
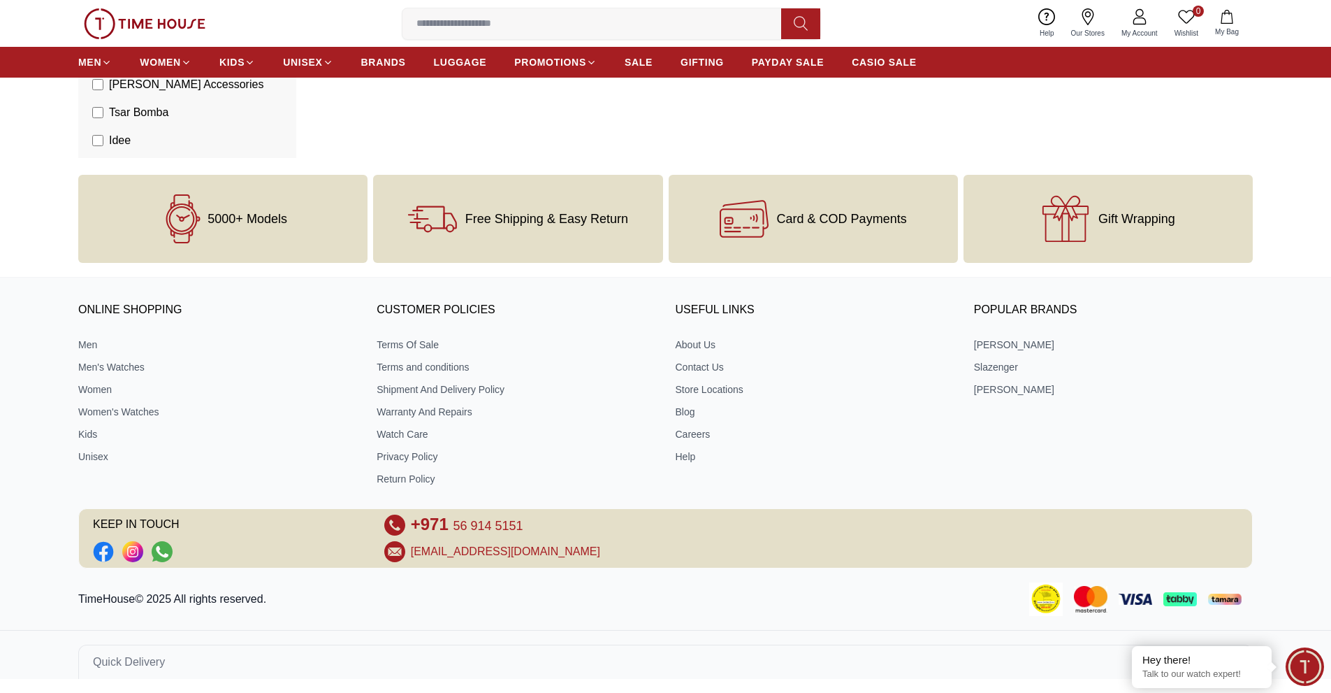
scroll to position [16, 0]
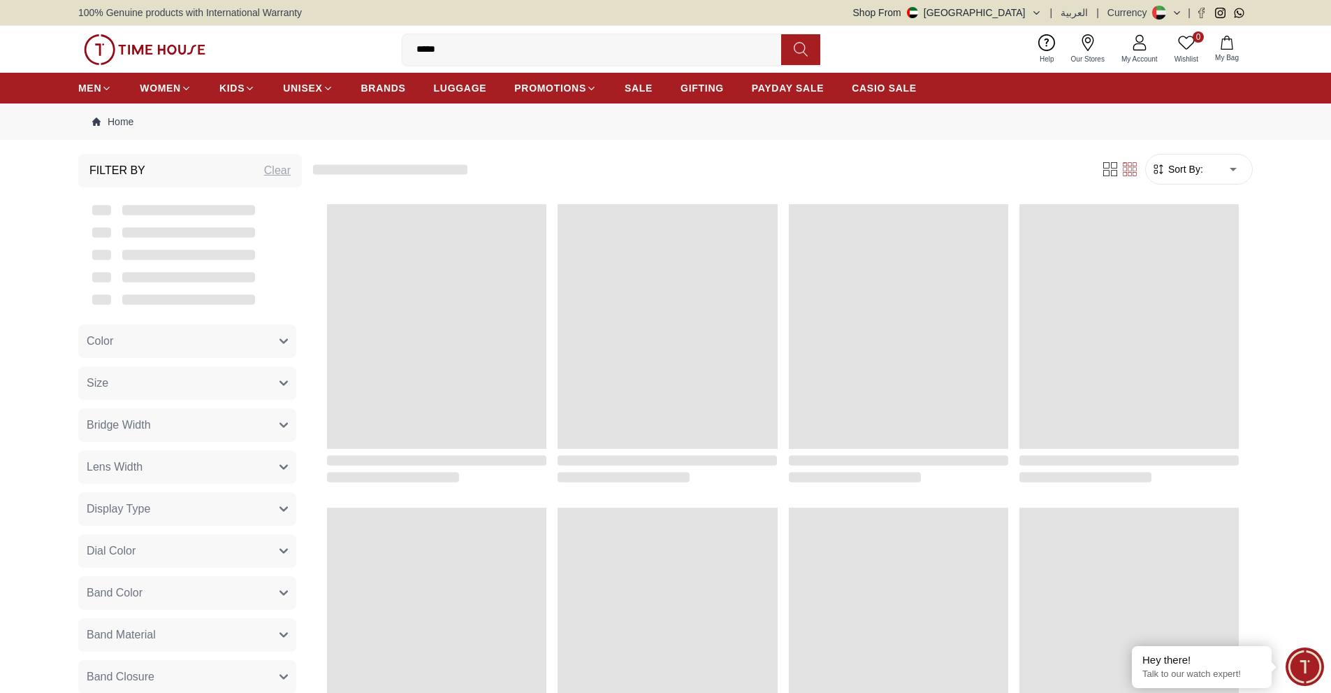
scroll to position [1, 0]
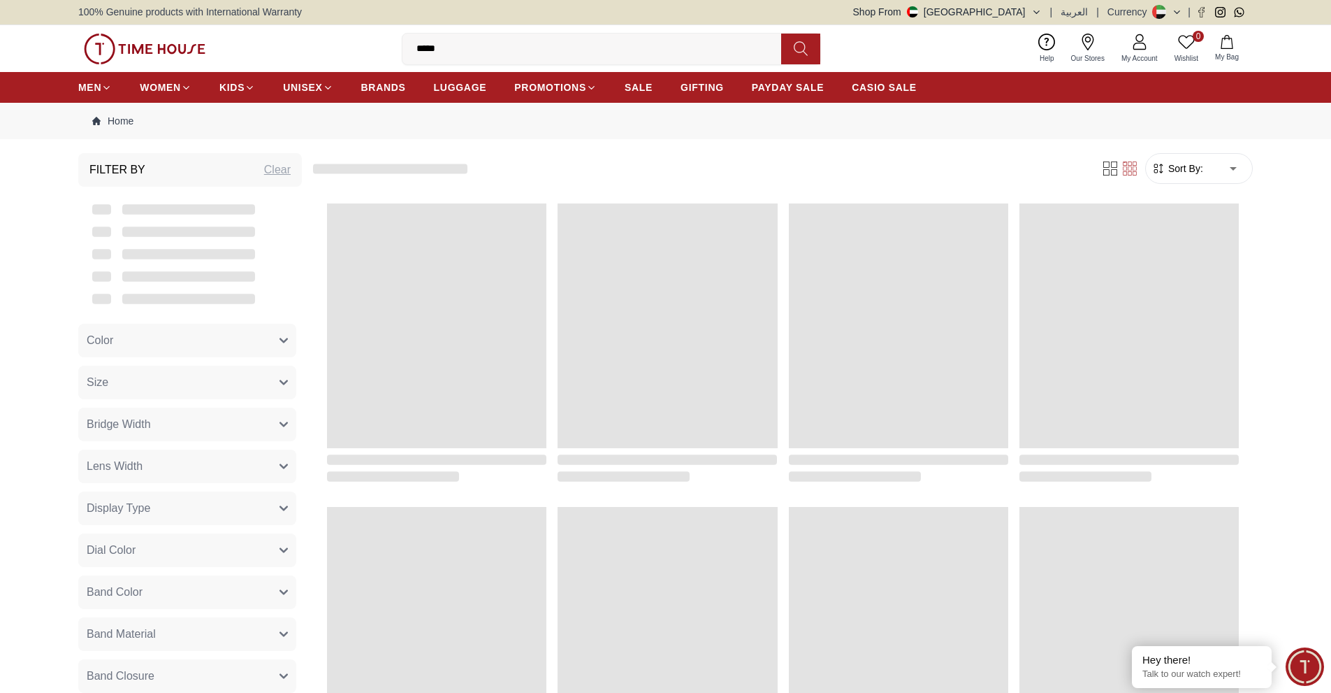
type input "***"
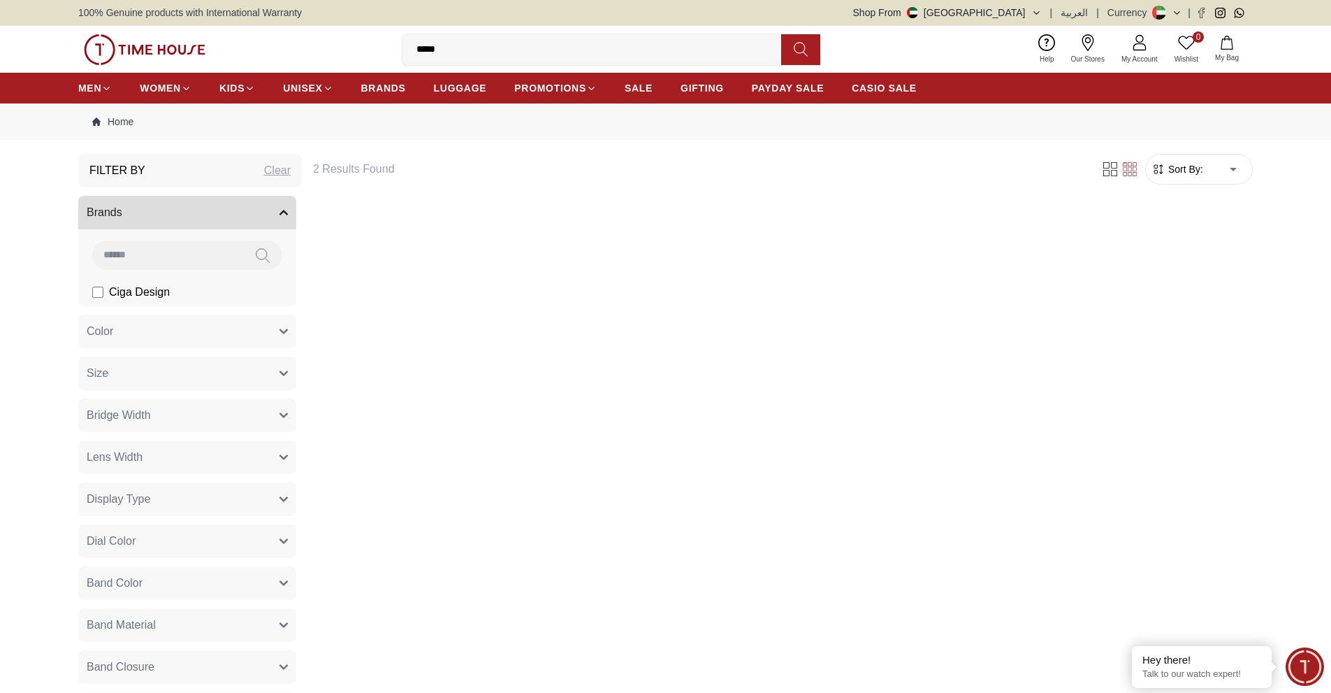
scroll to position [599, 0]
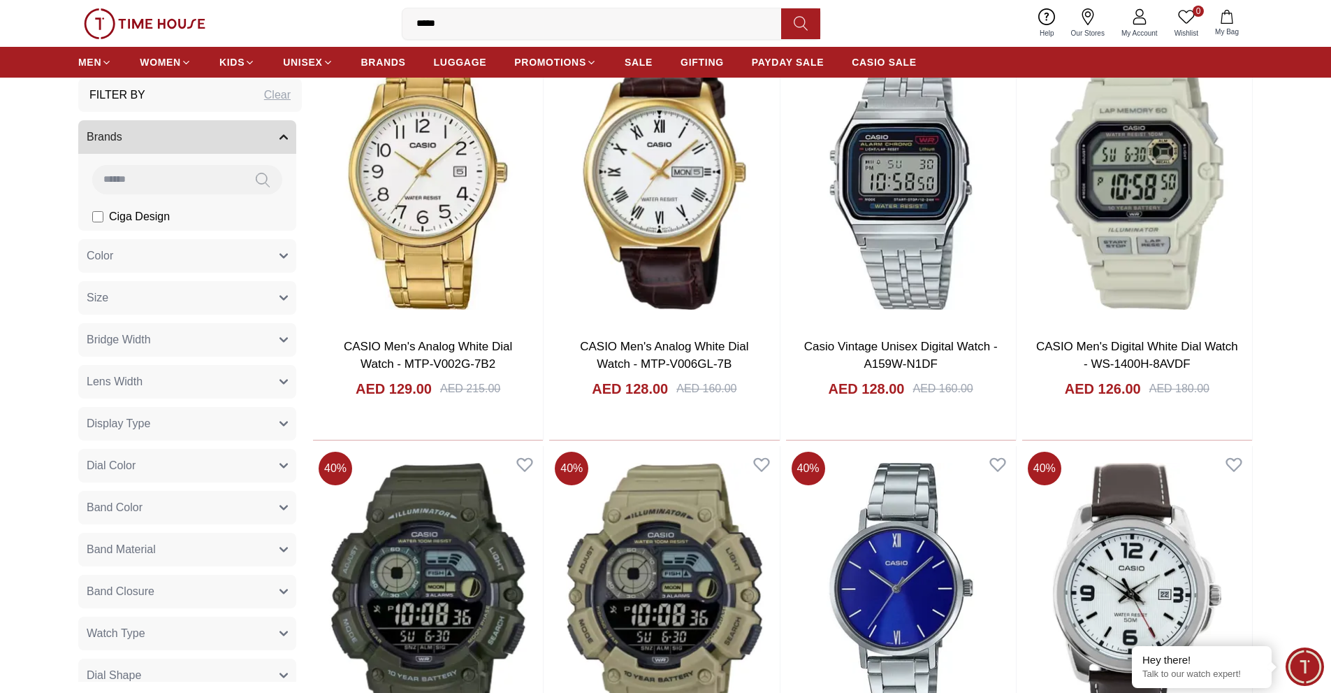
scroll to position [742, 0]
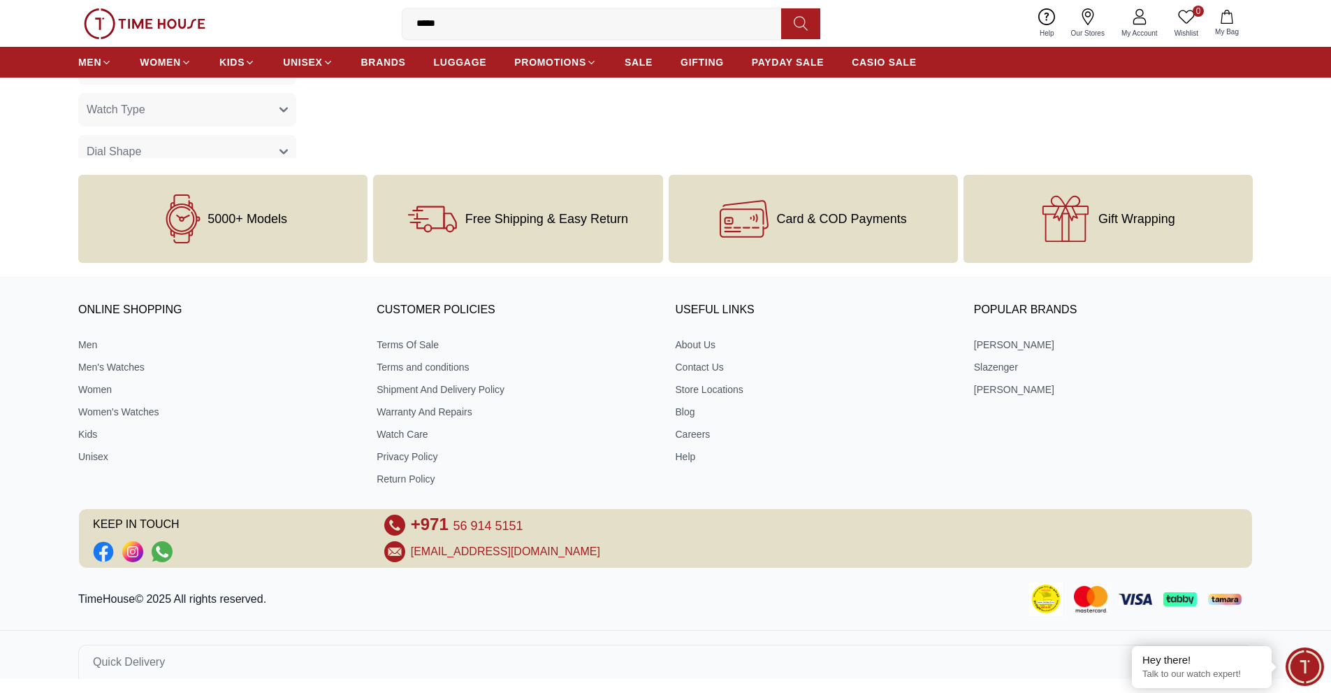
scroll to position [599, 0]
